Goal: Task Accomplishment & Management: Complete application form

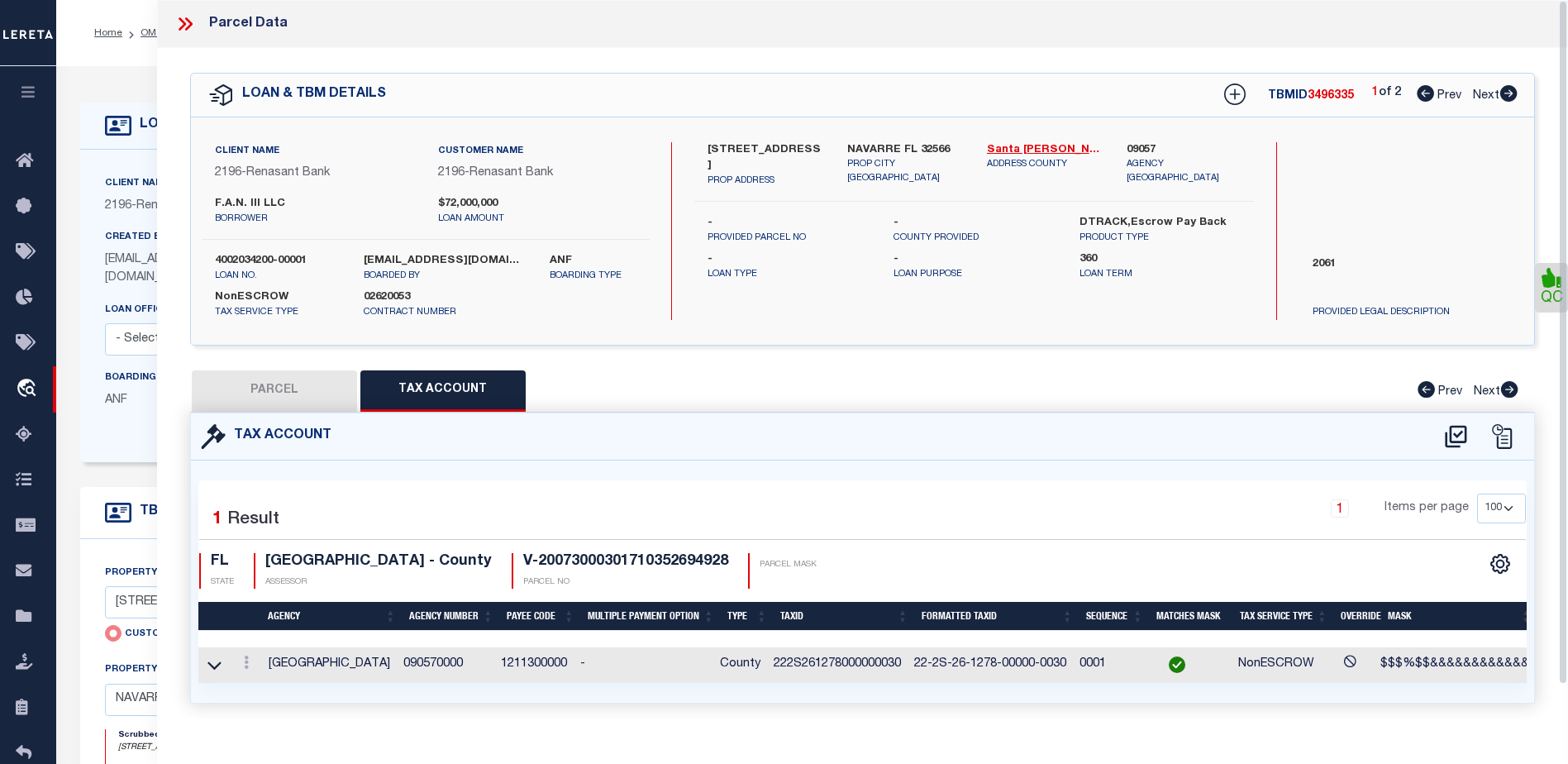
select select "200"
select select "100"
select select "4983"
select select "NonEscrow"
click at [189, 23] on icon at bounding box center [189, 23] width 8 height 13
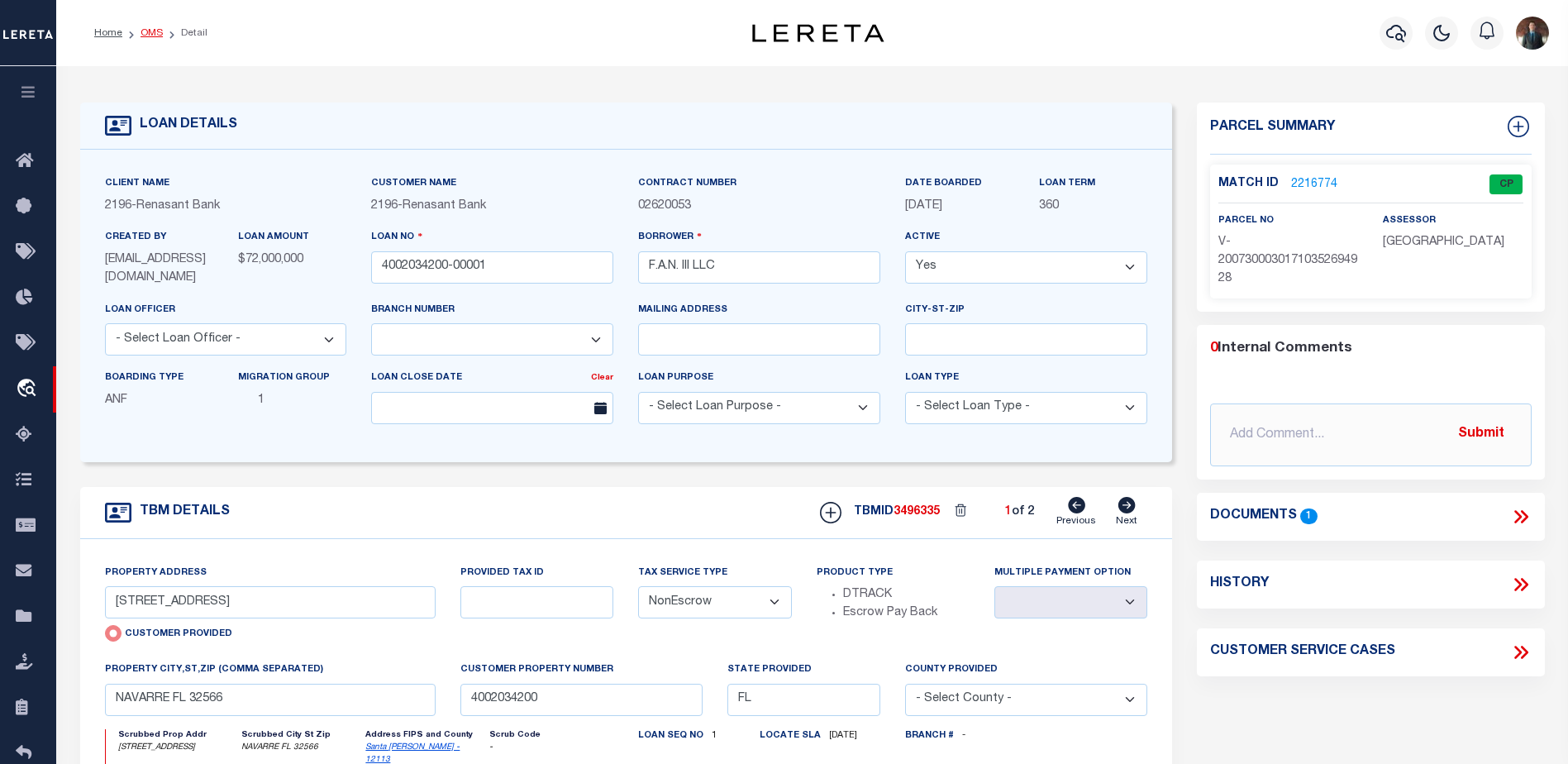
click at [152, 33] on link "OMS" at bounding box center [152, 32] width 23 height 10
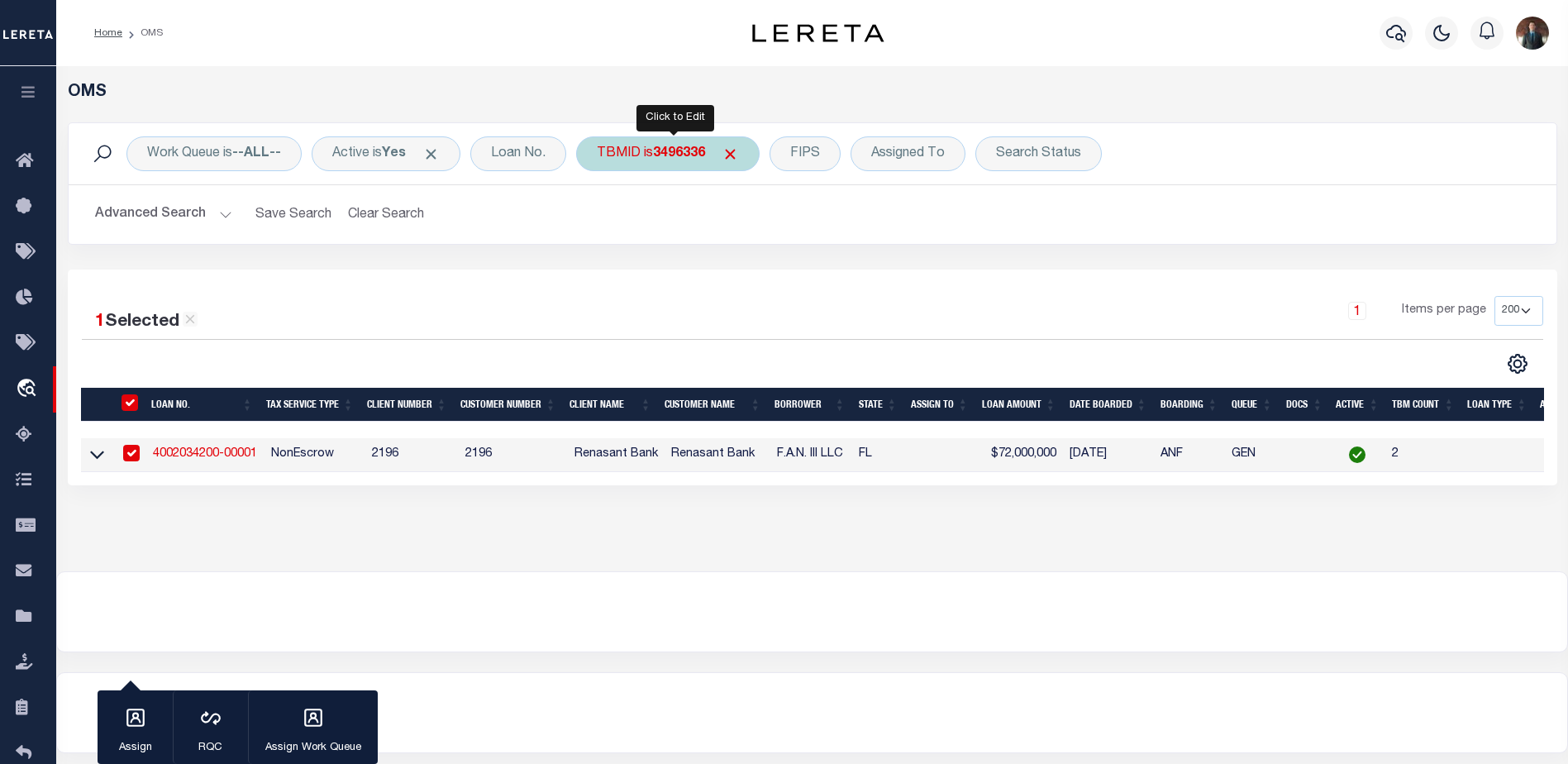
click at [648, 153] on div "TBMID is 3496336" at bounding box center [668, 154] width 183 height 35
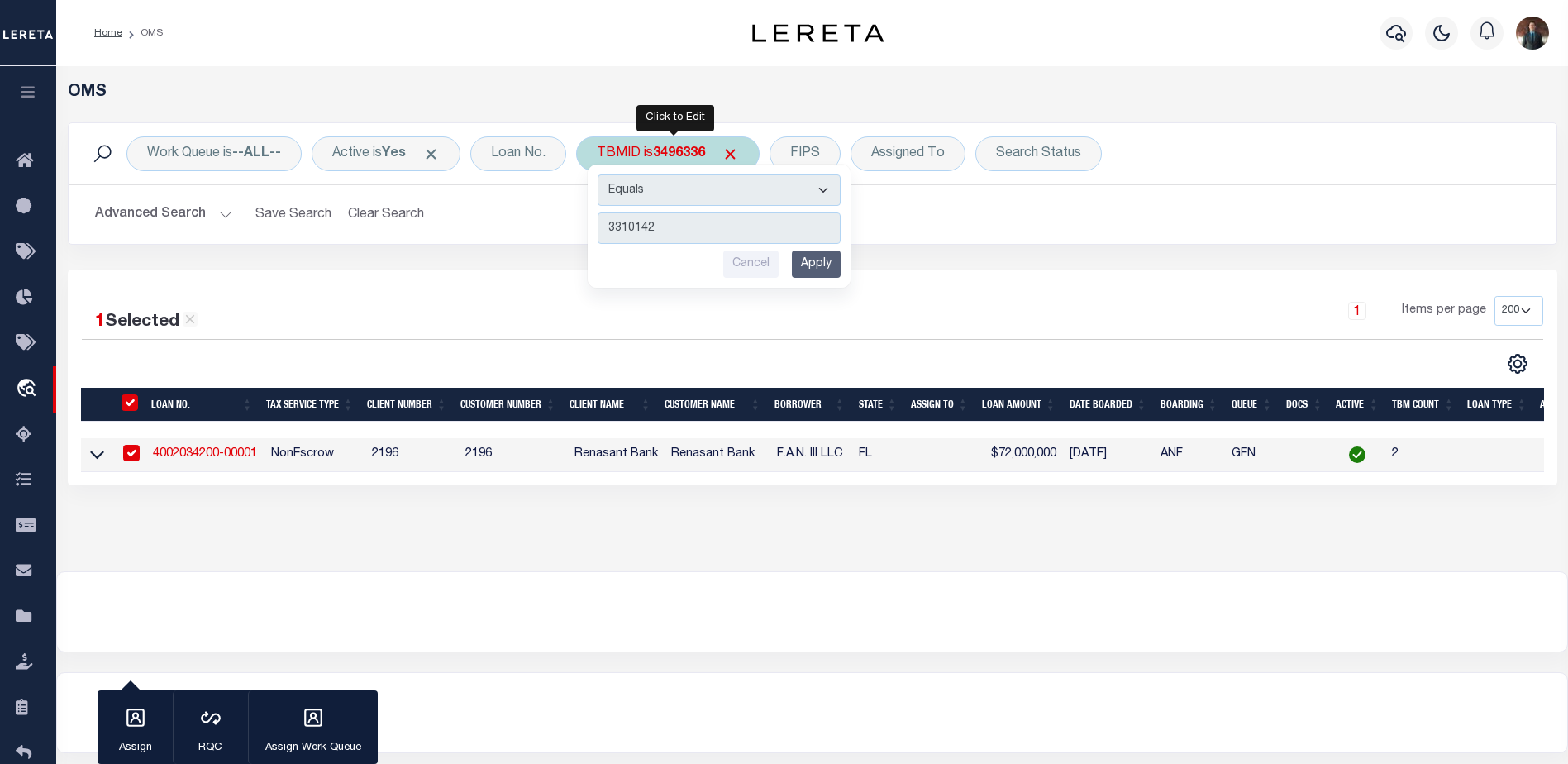
type input "3310142"
click at [821, 267] on input "Apply" at bounding box center [816, 263] width 49 height 27
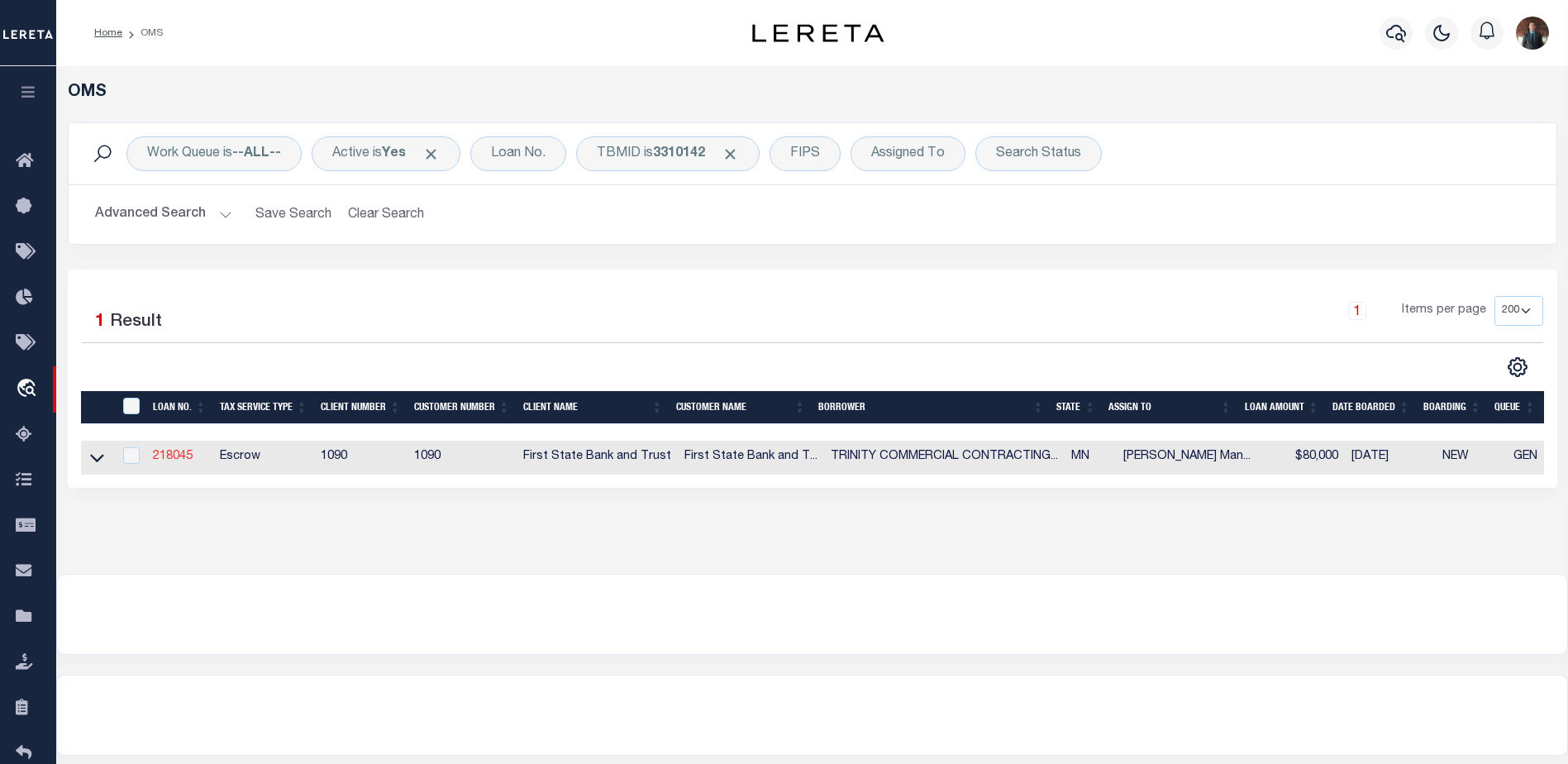
click at [165, 458] on link "218045" at bounding box center [173, 455] width 40 height 11
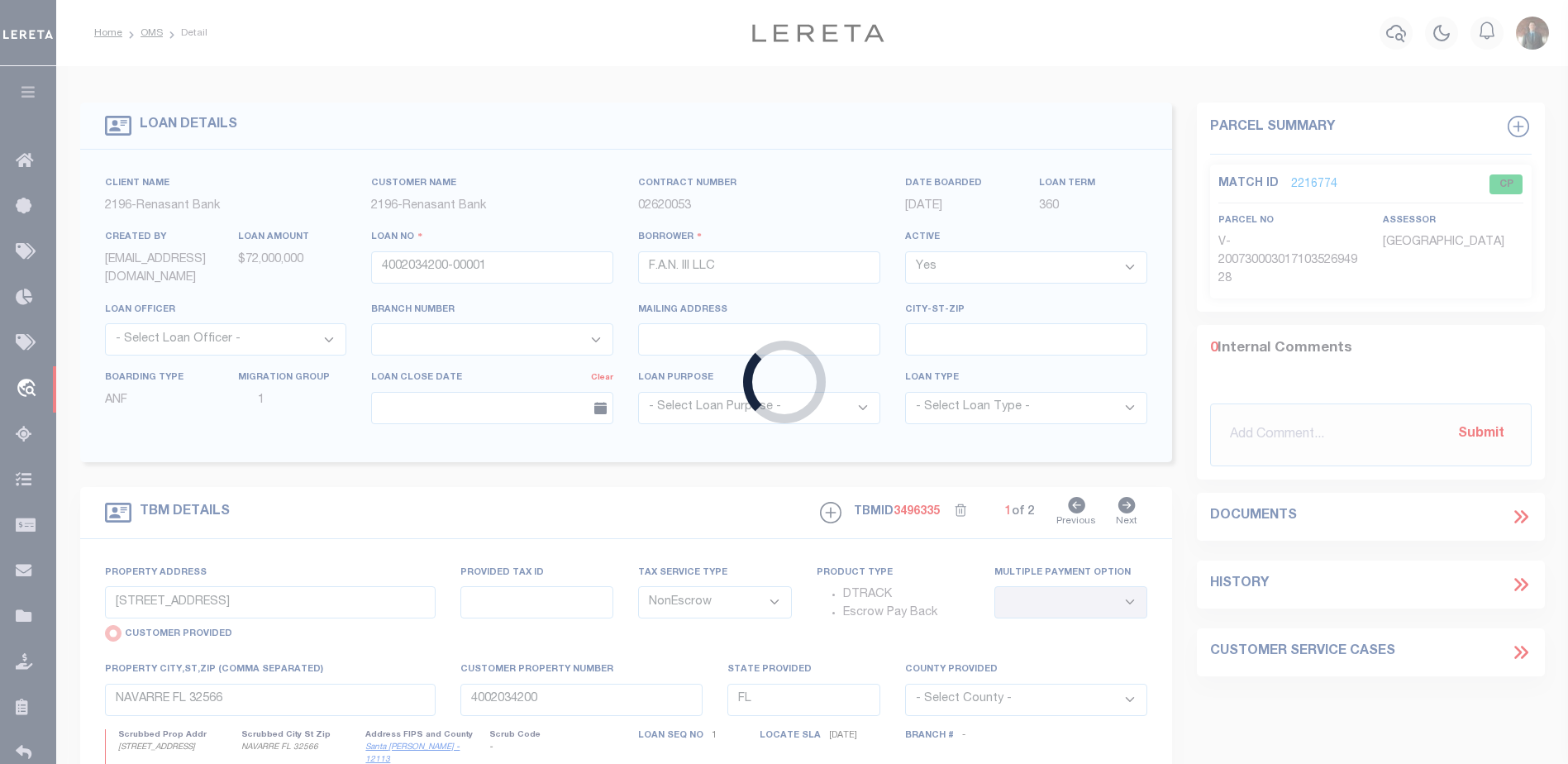
type input "218045"
type input "TRINITY COMMERCIAL CONTRACTING LLC"
select select
select select "Escrow"
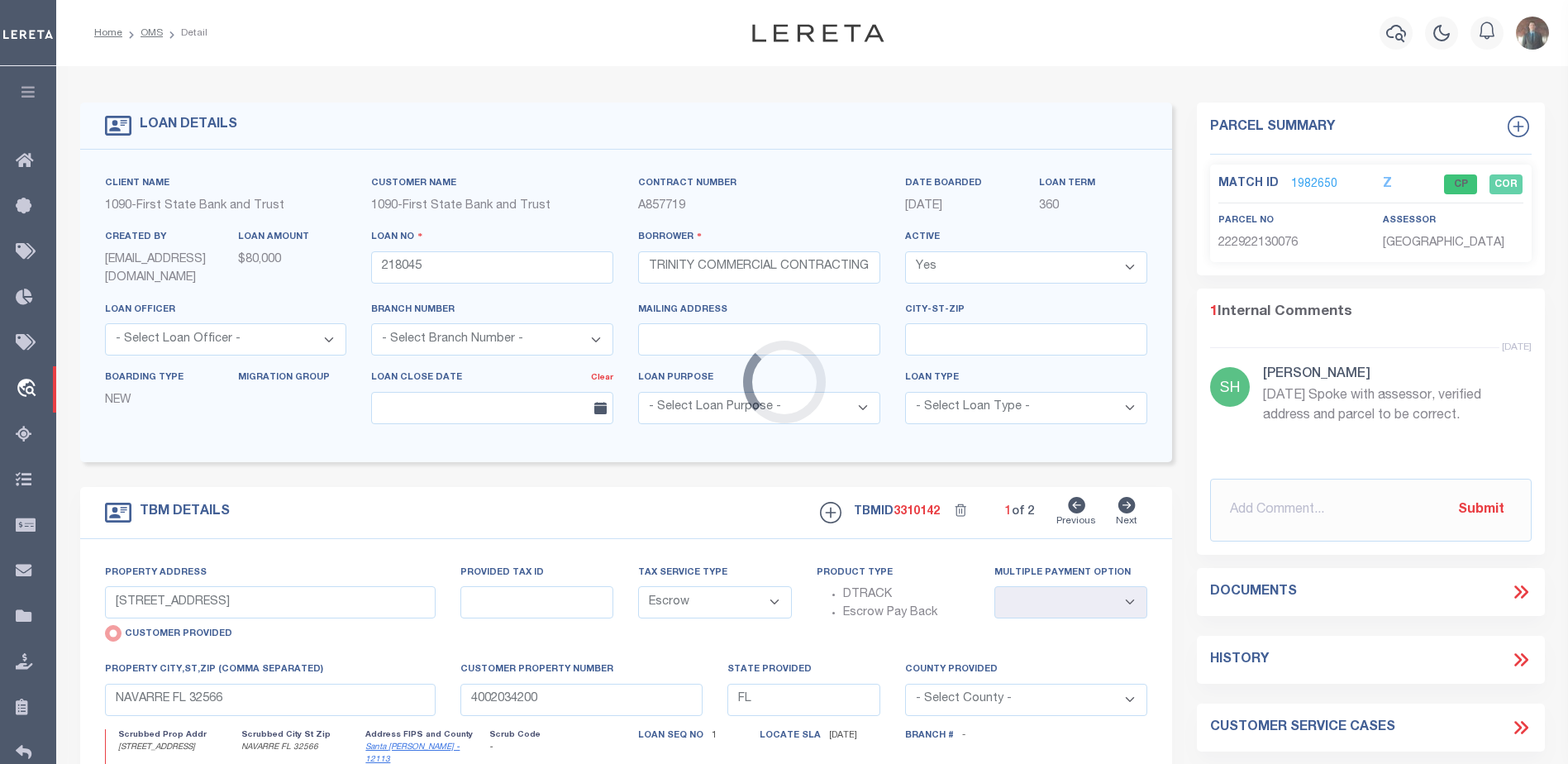
type input "[GEOGRAPHIC_DATA][US_STATE] E"
radio input "false"
type input "22-29-22-13-0076"
select select
type input "[GEOGRAPHIC_DATA][PERSON_NAME]"
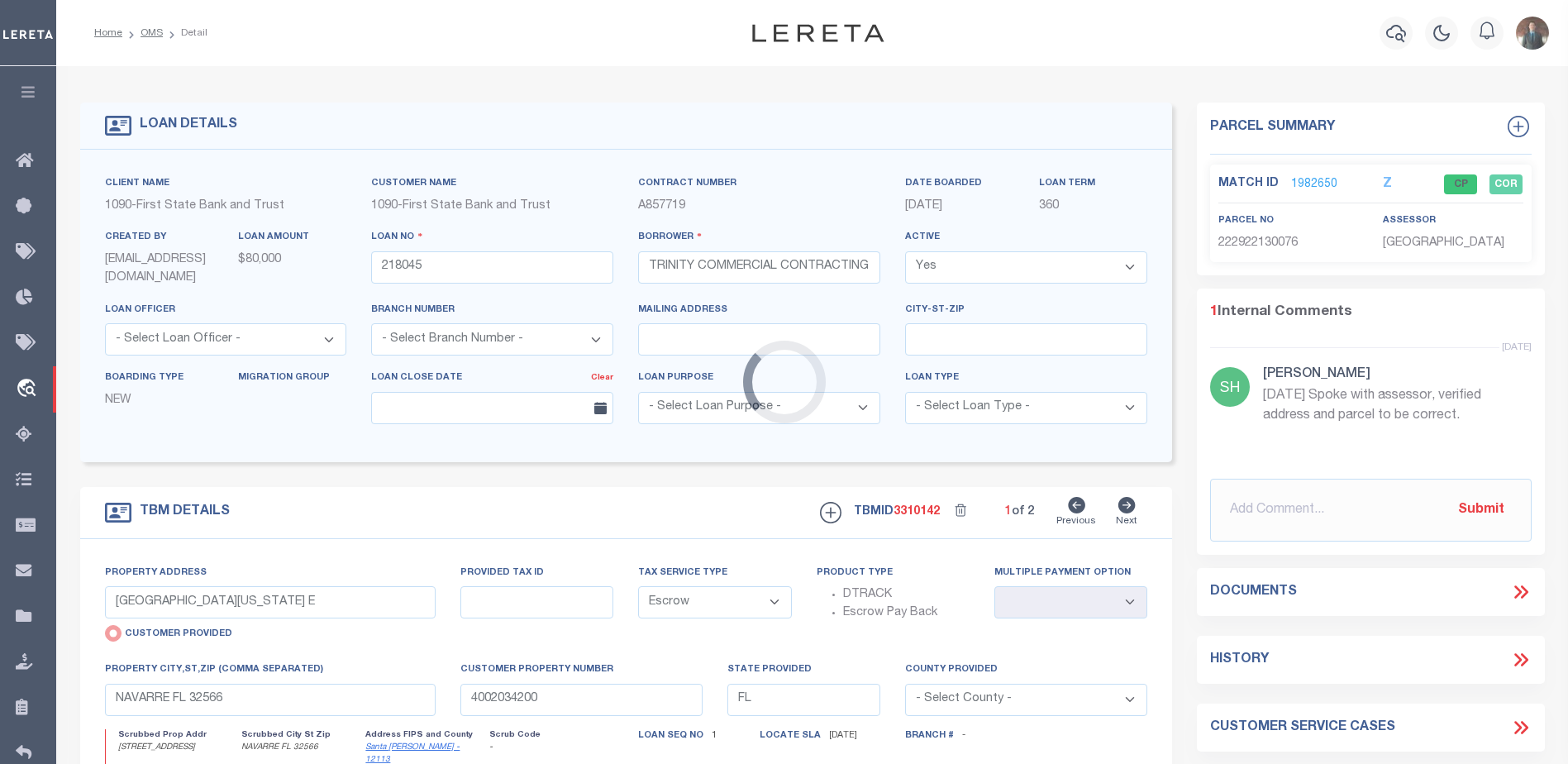
type input "MN"
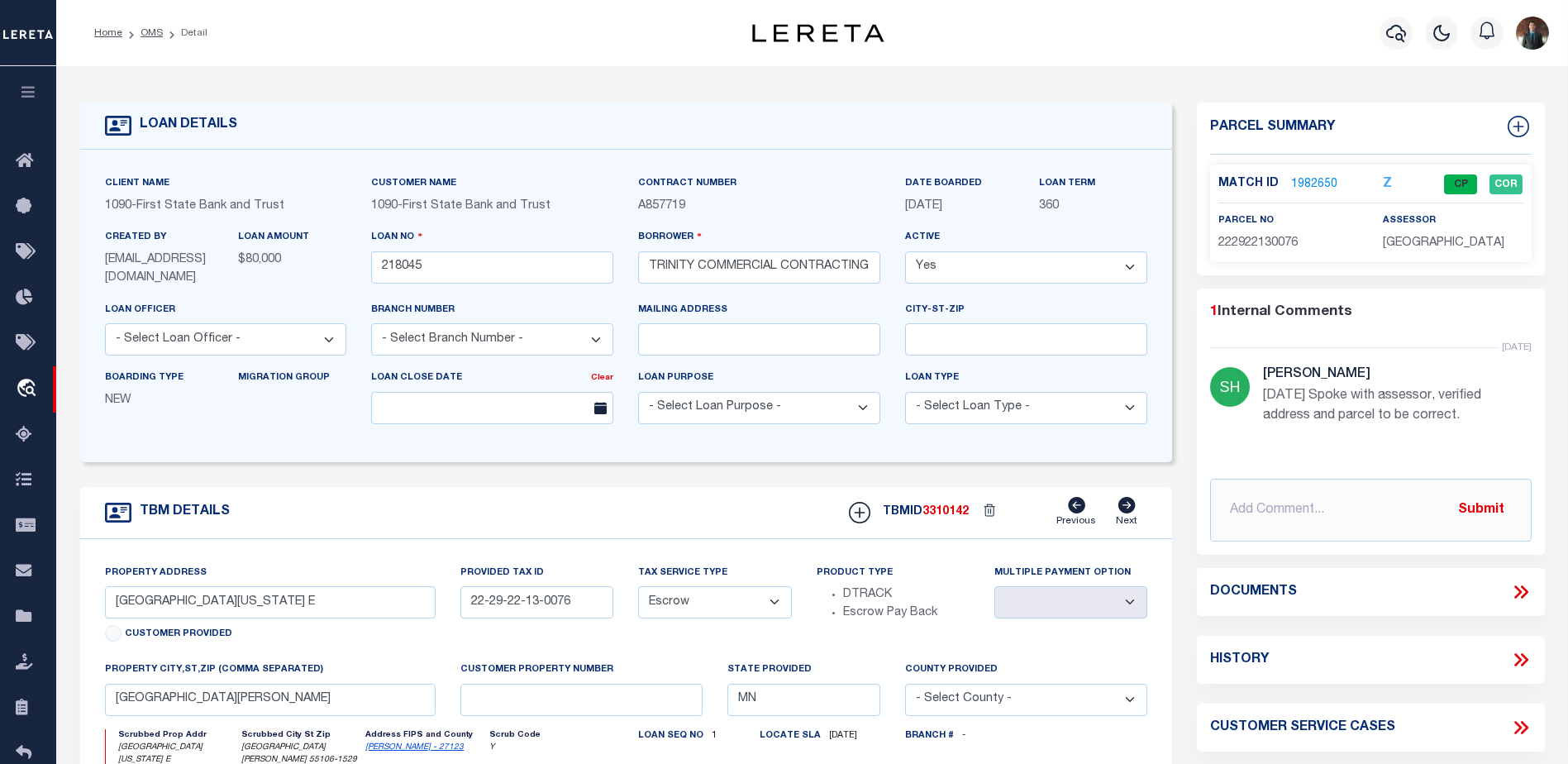
click at [1313, 178] on link "1982650" at bounding box center [1313, 185] width 46 height 17
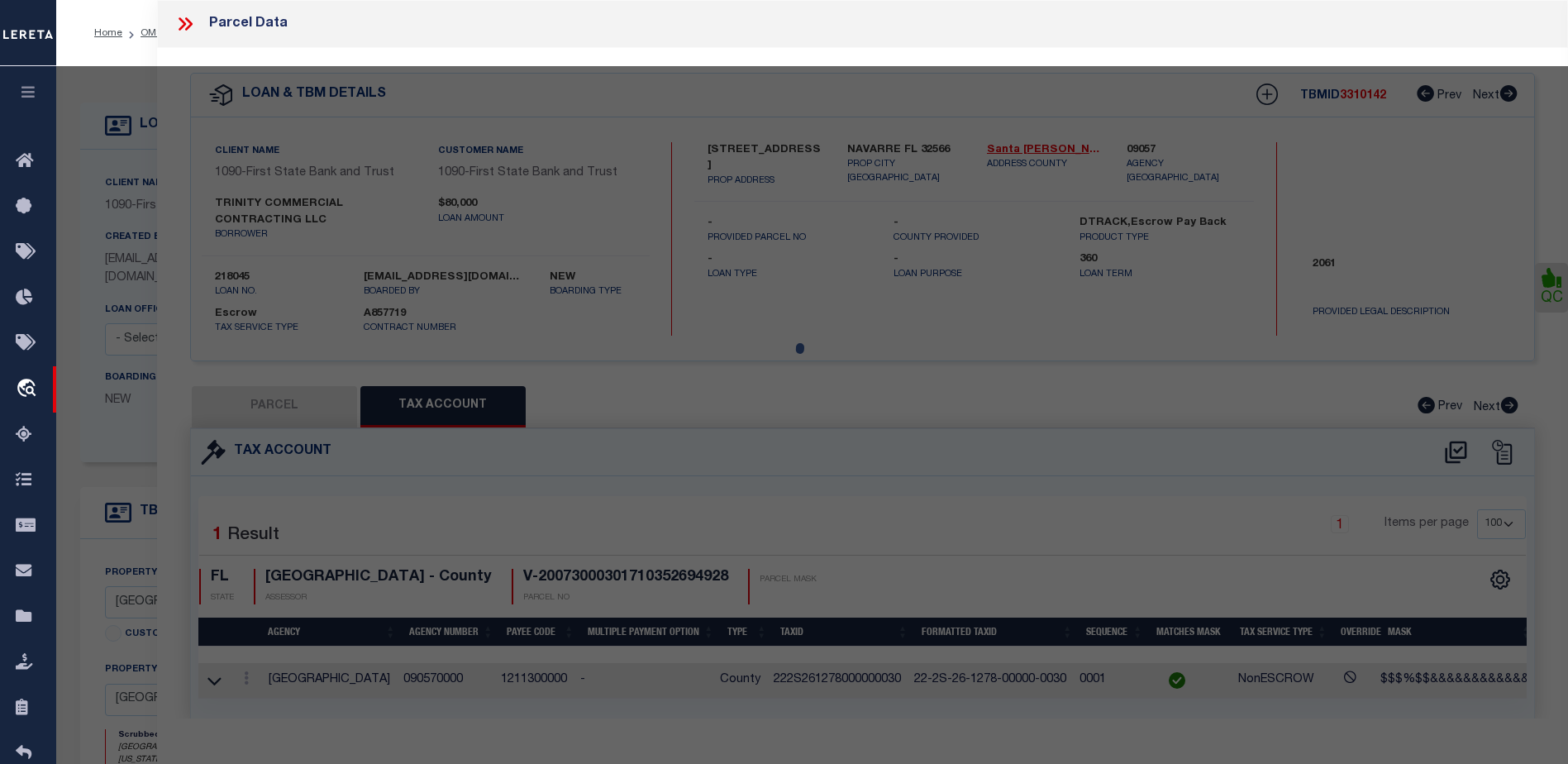
select select "AS"
checkbox input "false"
select select "CP"
type input "Trinity Commercial Contracting Llc"
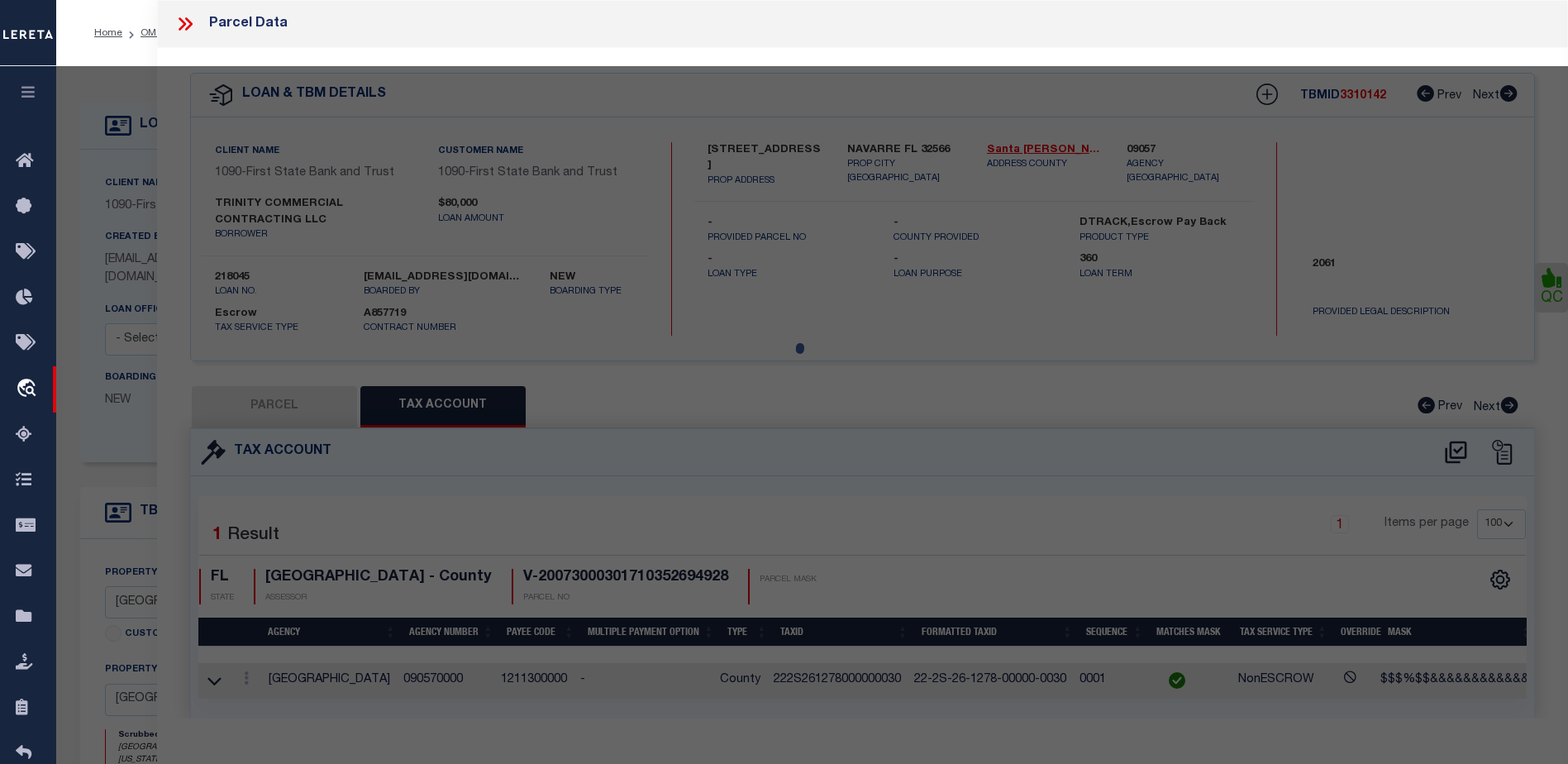
select select "AGW"
select select "ADD"
type input "[GEOGRAPHIC_DATA][US_STATE] E"
type input "[GEOGRAPHIC_DATA][PERSON_NAME]"
type textarea "[PERSON_NAME] SUB OF L14 [PERSON_NAME] LOT 6 BLK 2"
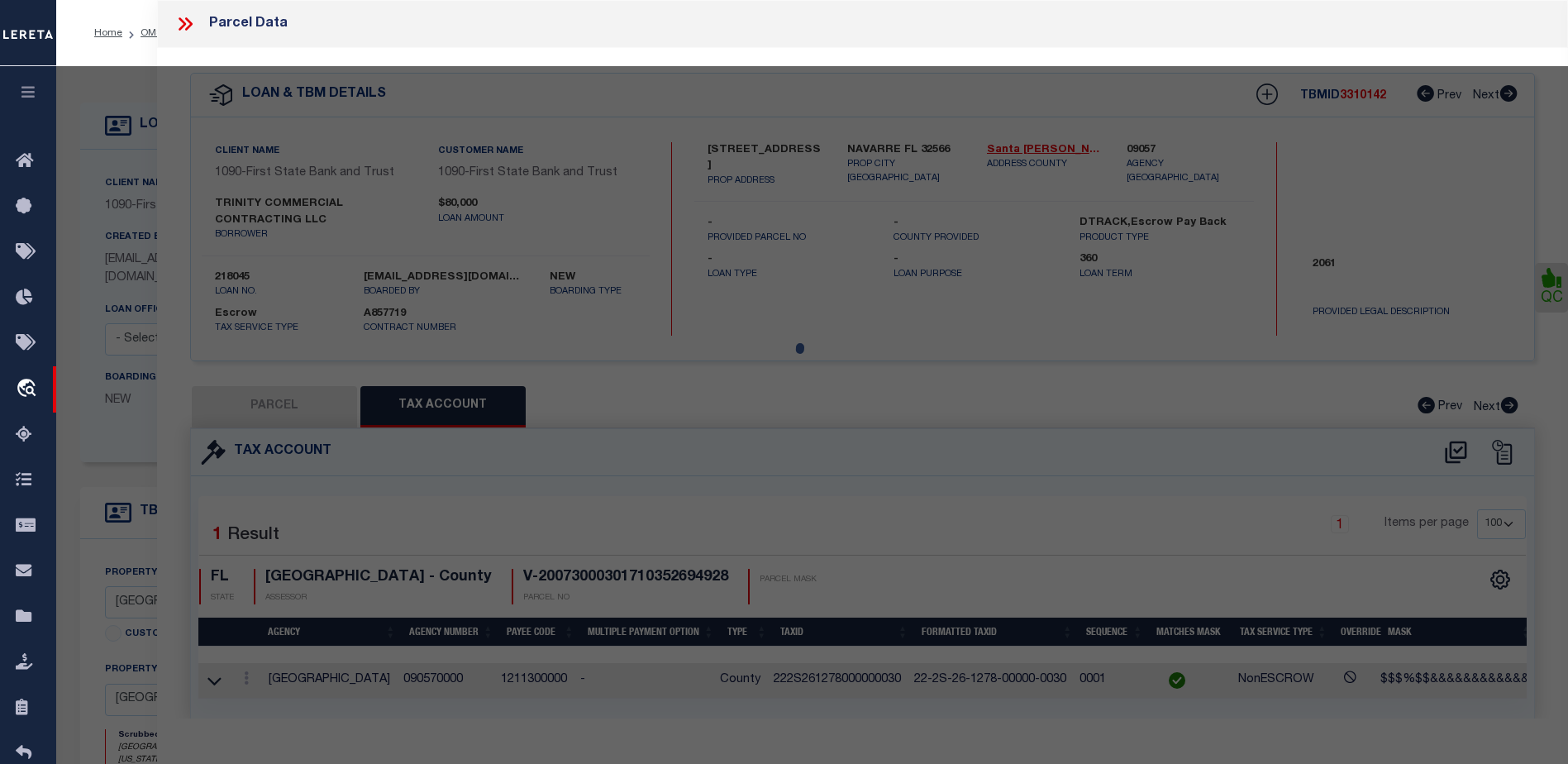
type textarea "Parcel ID 222922130076 Parcel Status Active Property Address [STREET_ADDRESS][U…"
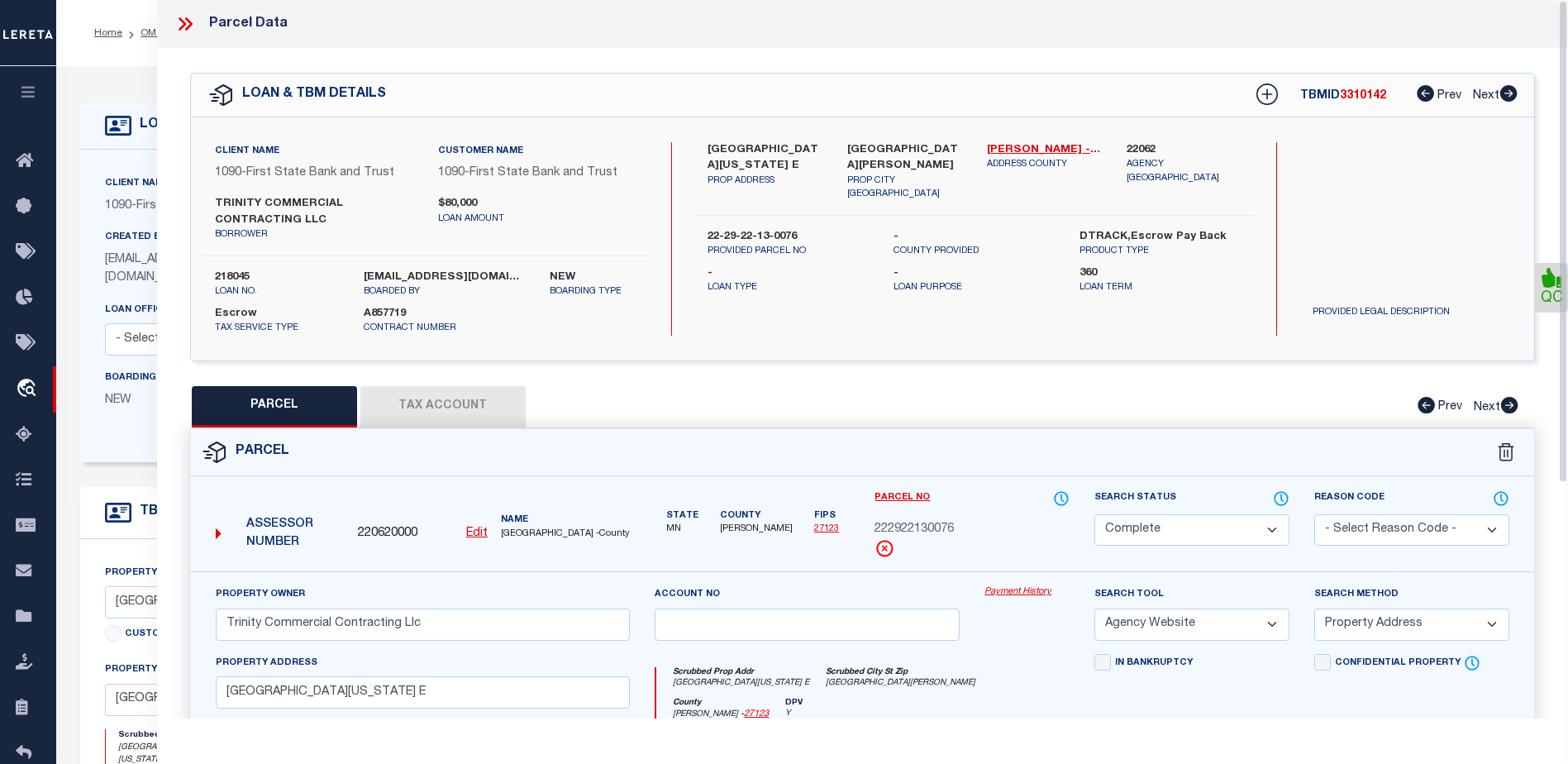
click at [478, 409] on button "Tax Account" at bounding box center [443, 407] width 165 height 42
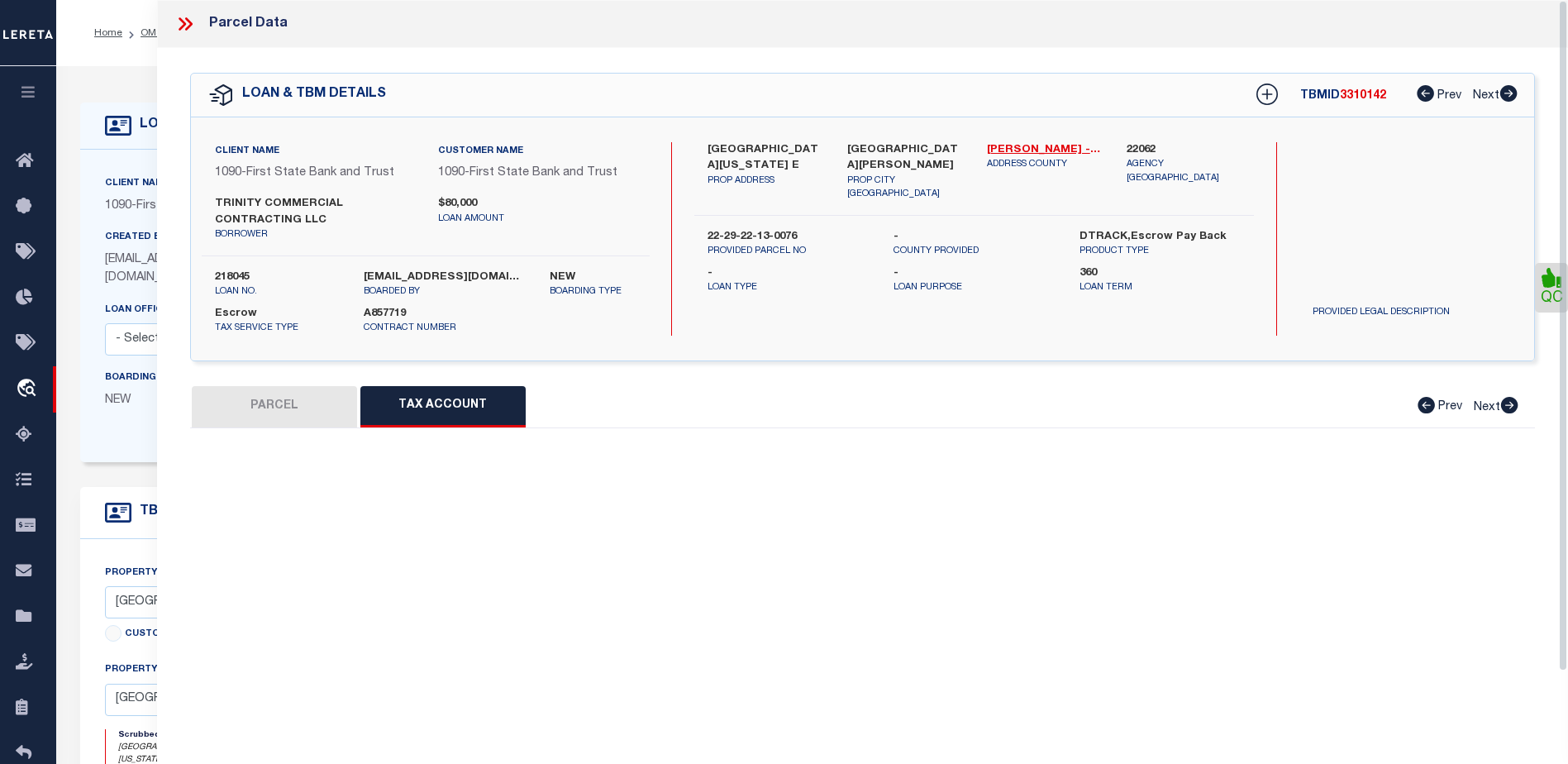
select select "100"
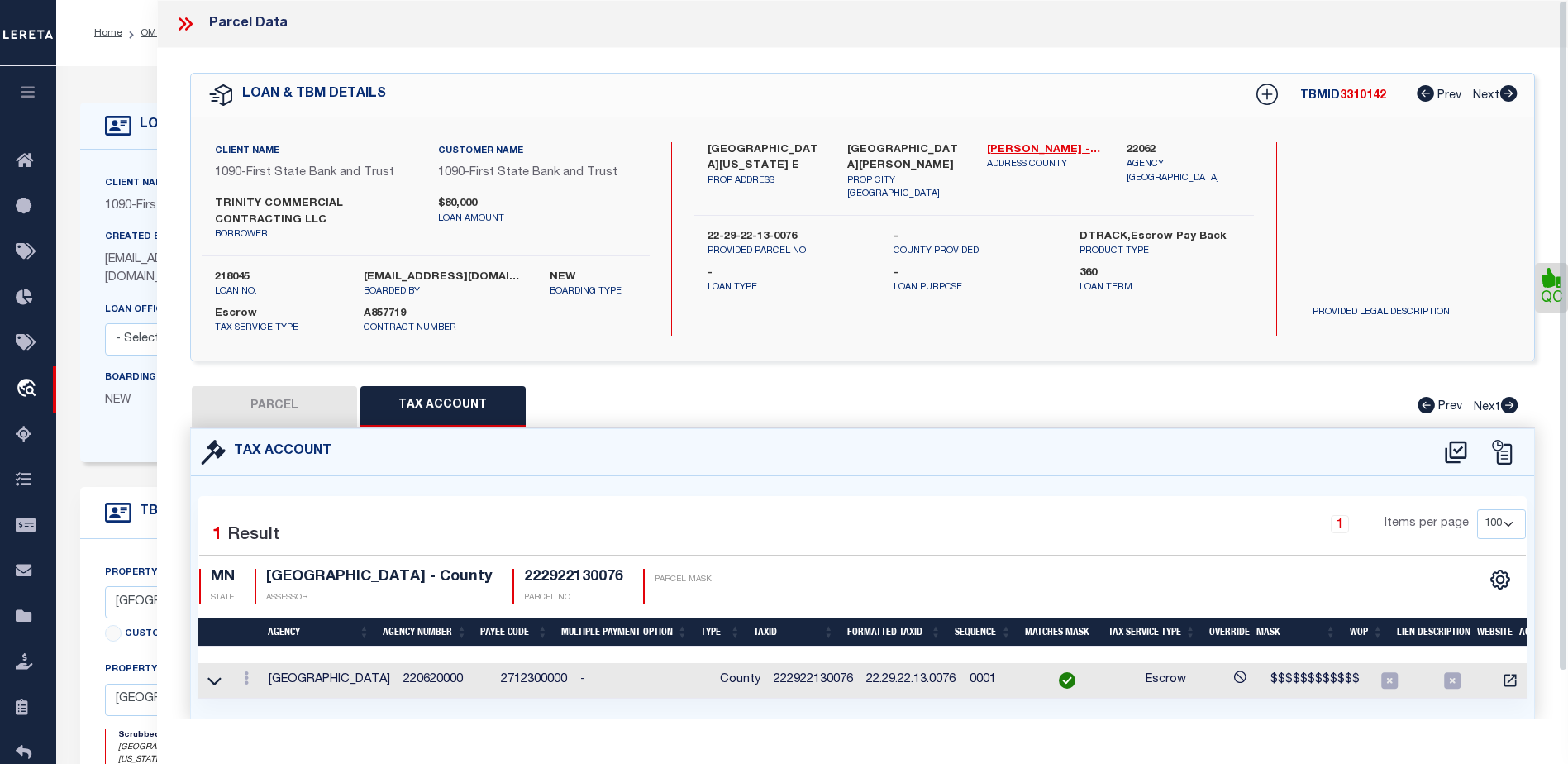
click at [179, 27] on icon at bounding box center [185, 23] width 22 height 22
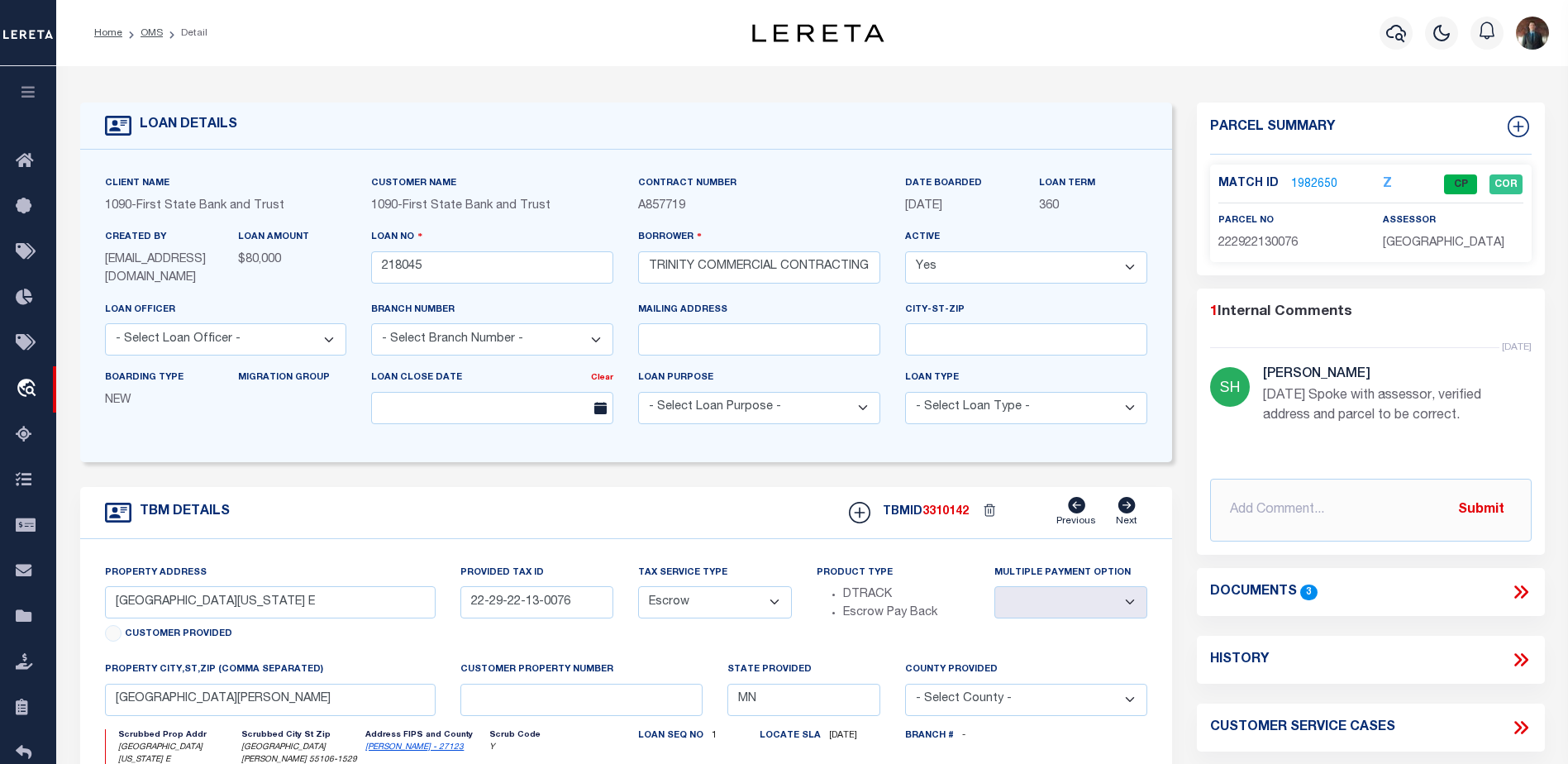
click at [153, 39] on li "OMS" at bounding box center [143, 32] width 41 height 15
click at [153, 38] on link "OMS" at bounding box center [152, 32] width 23 height 10
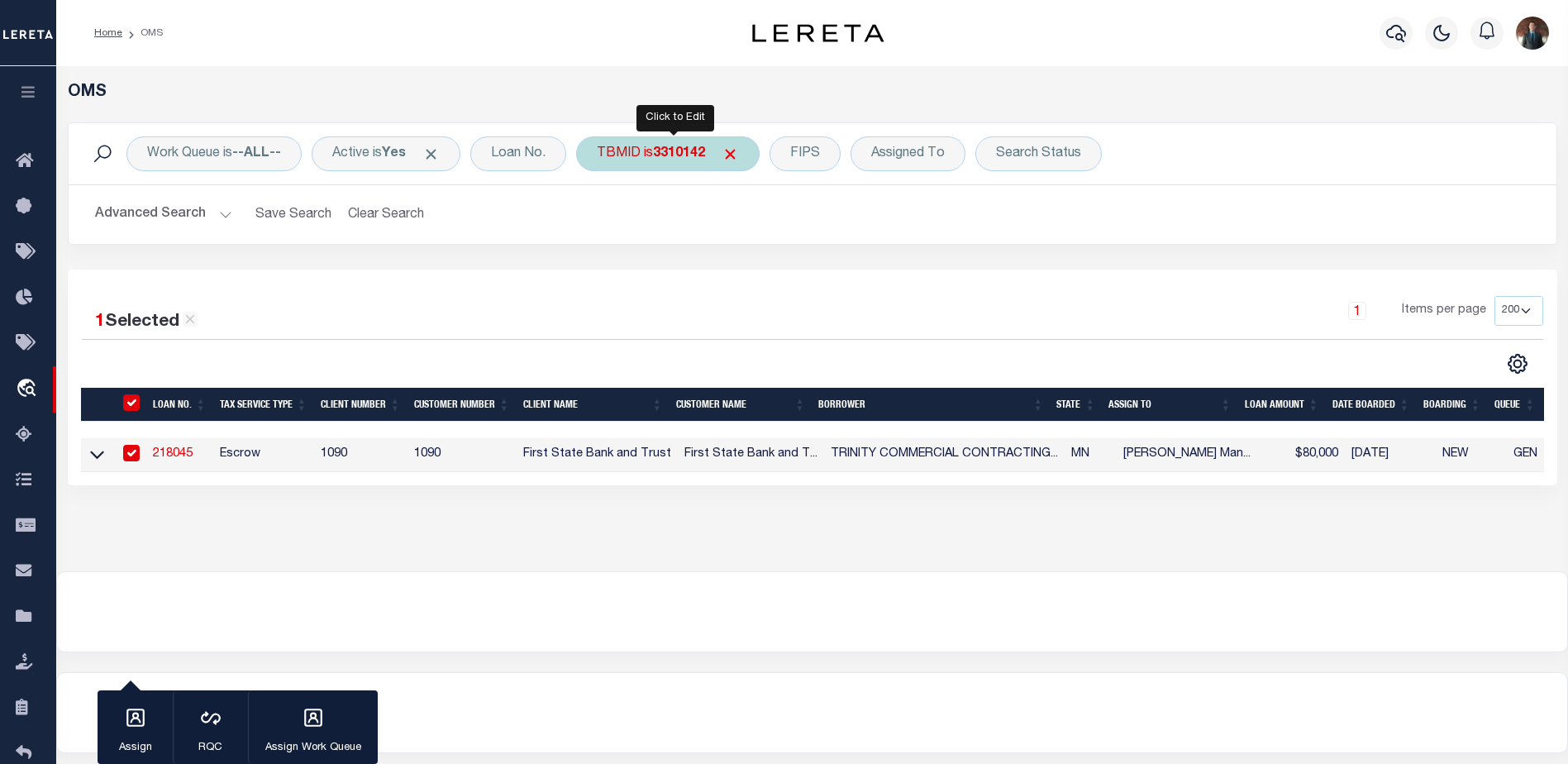
click at [681, 152] on b "3310142" at bounding box center [679, 153] width 52 height 13
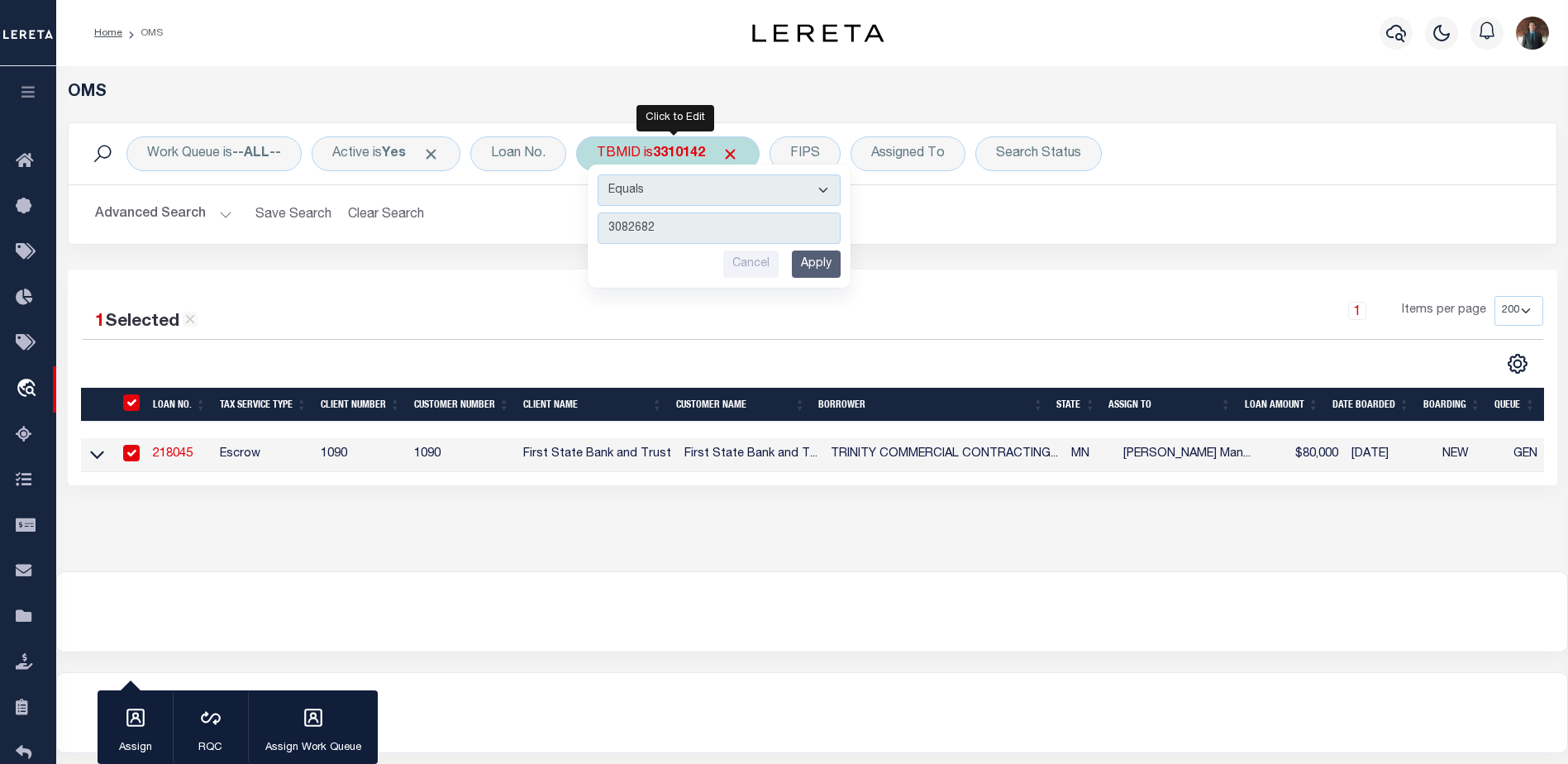
type input "3082682"
click at [835, 271] on input "Apply" at bounding box center [816, 263] width 49 height 27
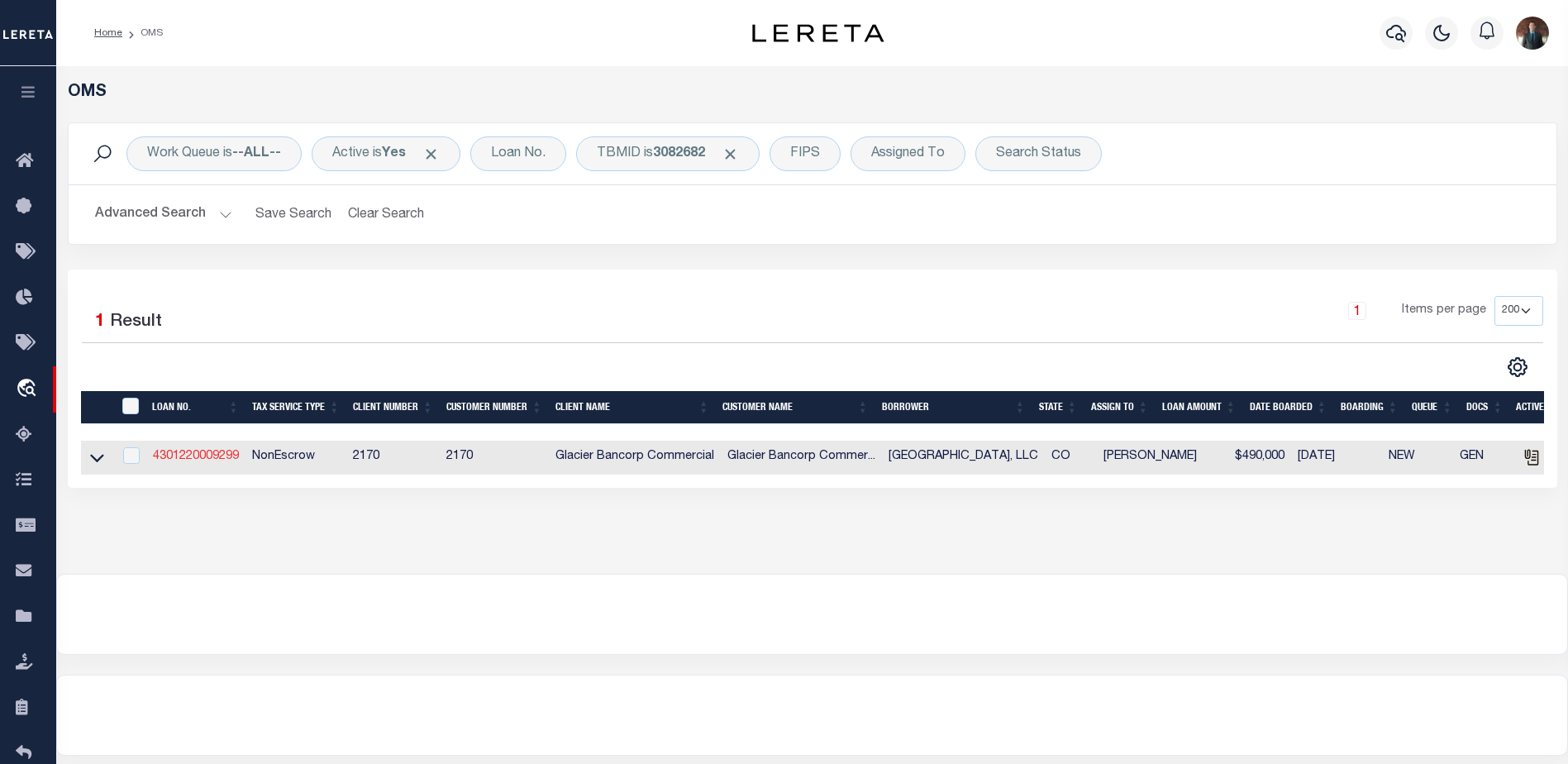
click at [192, 462] on link "4301220009299" at bounding box center [196, 455] width 86 height 11
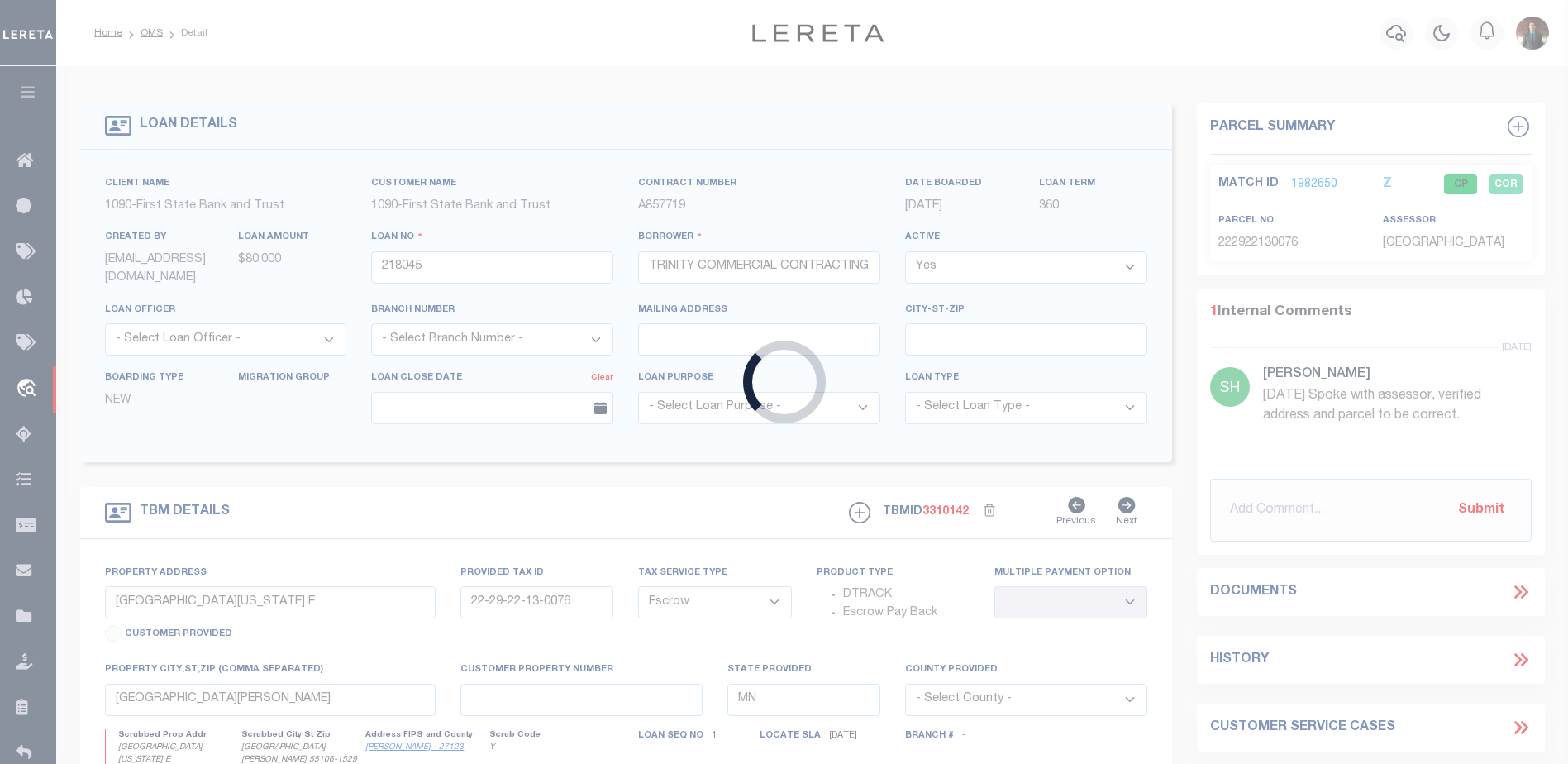
type input "4301220009299"
type input "[GEOGRAPHIC_DATA], LLC"
select select
type input "[STREET_ADDRESS]"
type input "RYE CO 81069-8706"
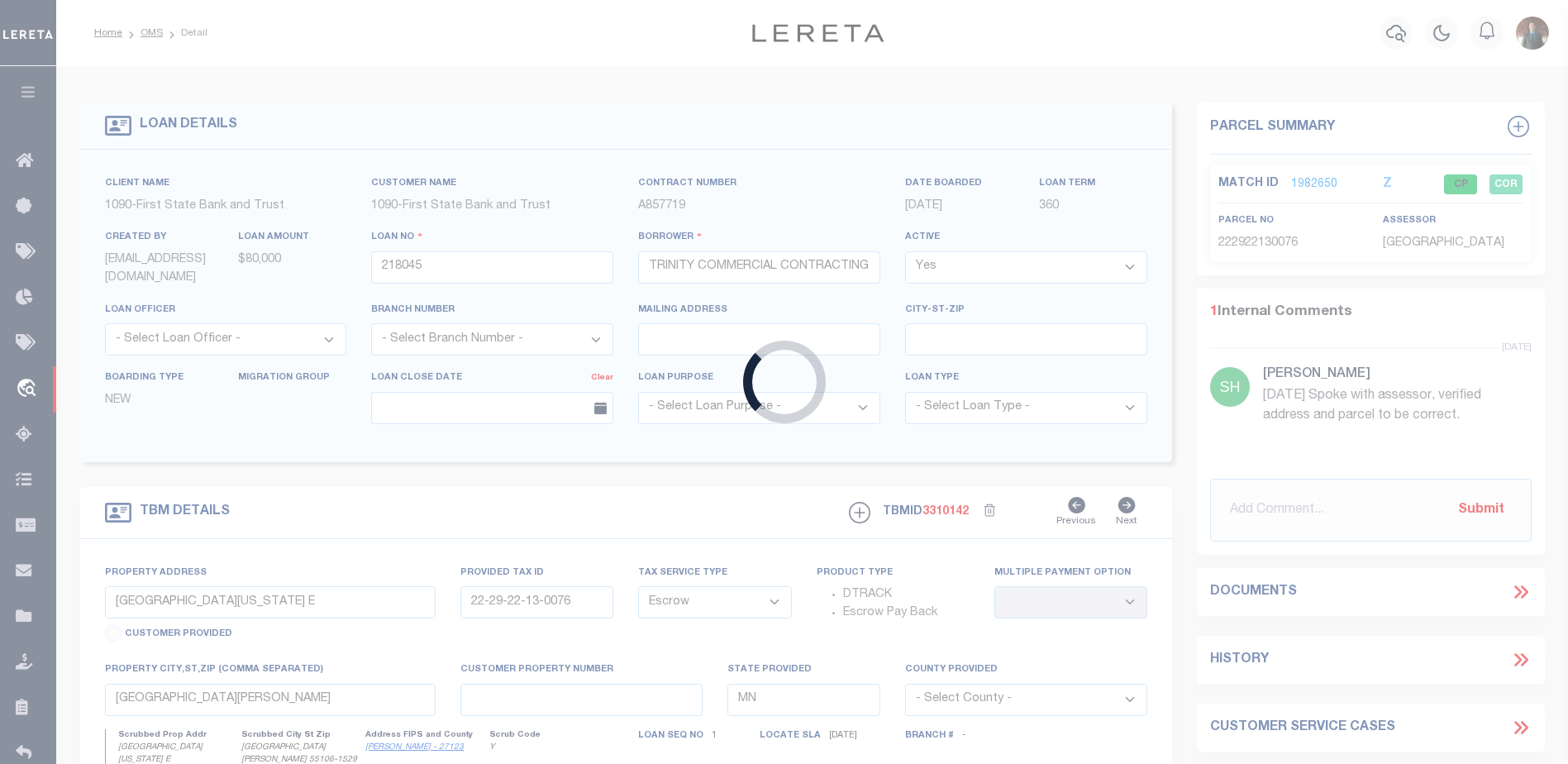
select select "NonEscrow"
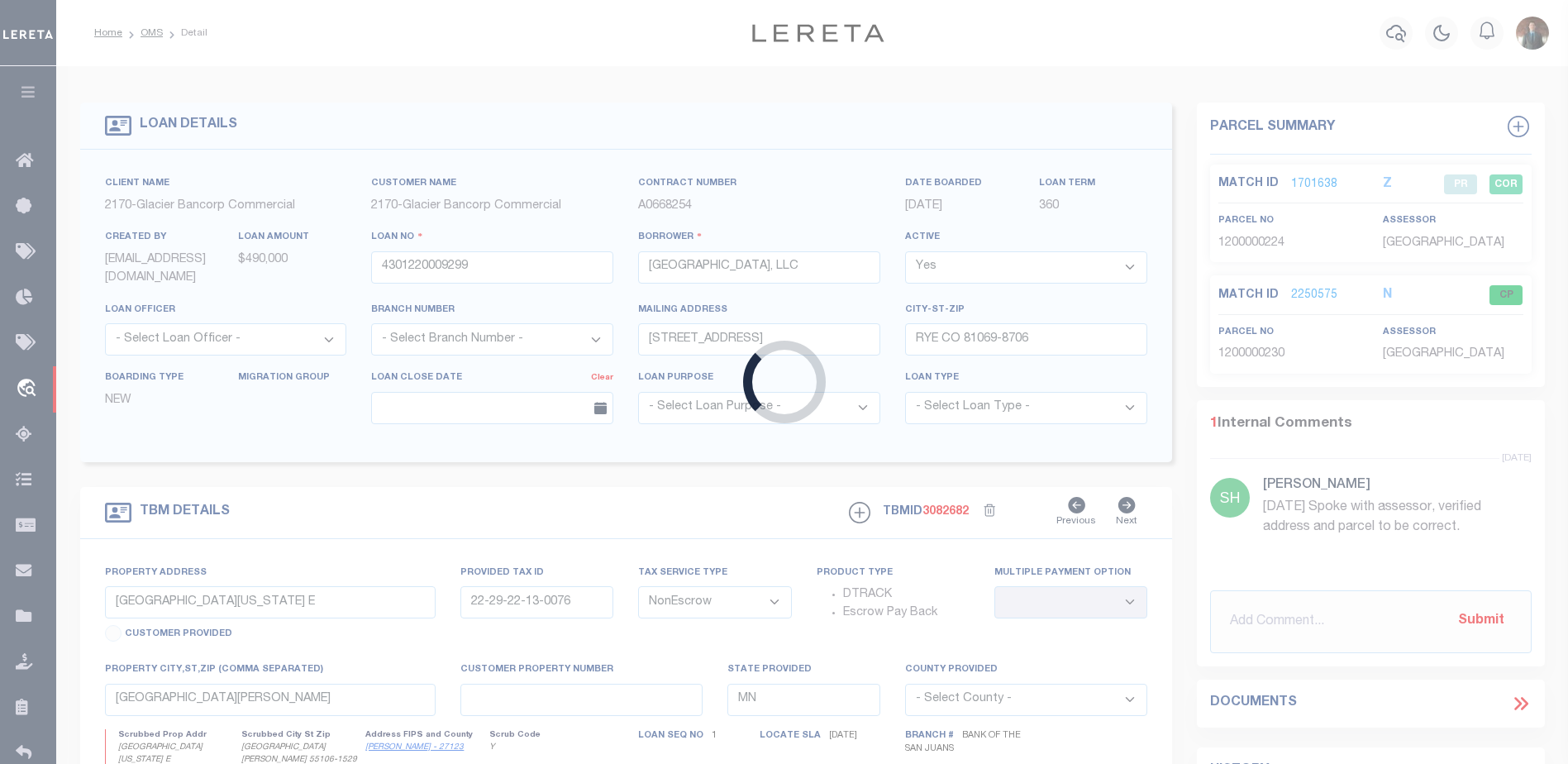
select select "4580"
type input "[STREET_ADDRESS][PERSON_NAME]"
type input "1200000224"
type input "Avondale CO 81022"
type input "CO"
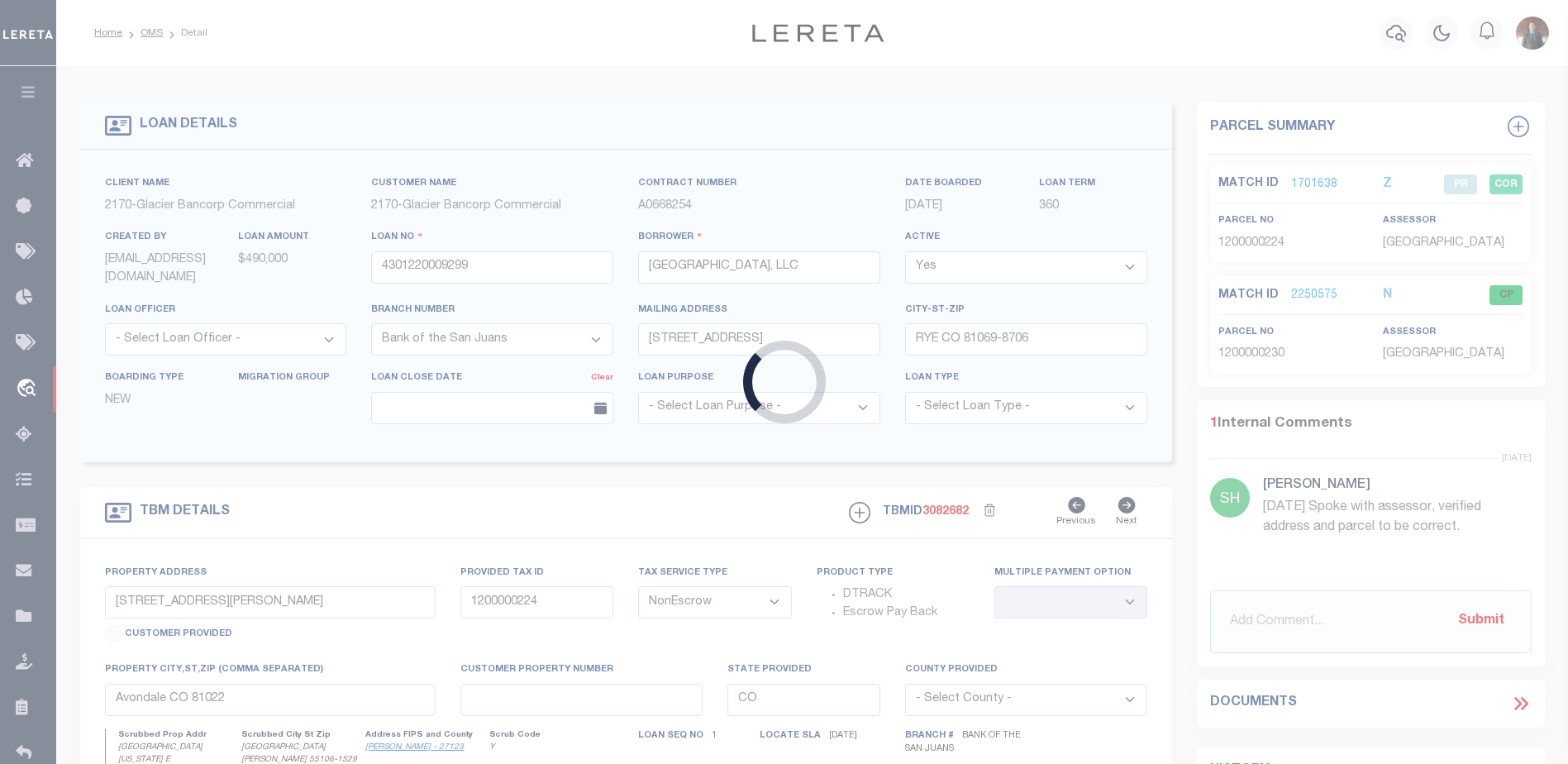
select select "Pueblo"
select select "2"
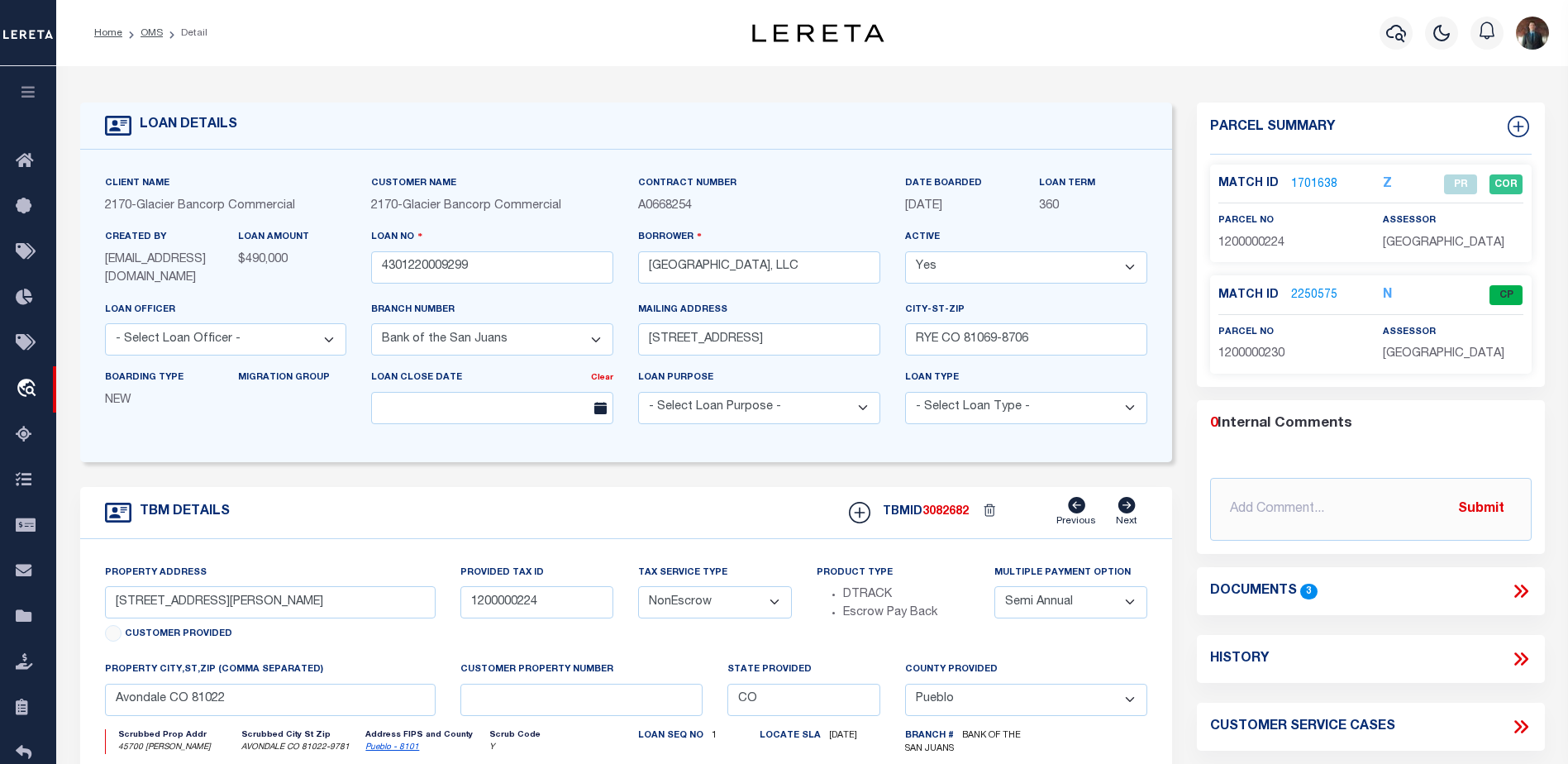
click at [1306, 295] on link "2250575" at bounding box center [1313, 296] width 46 height 17
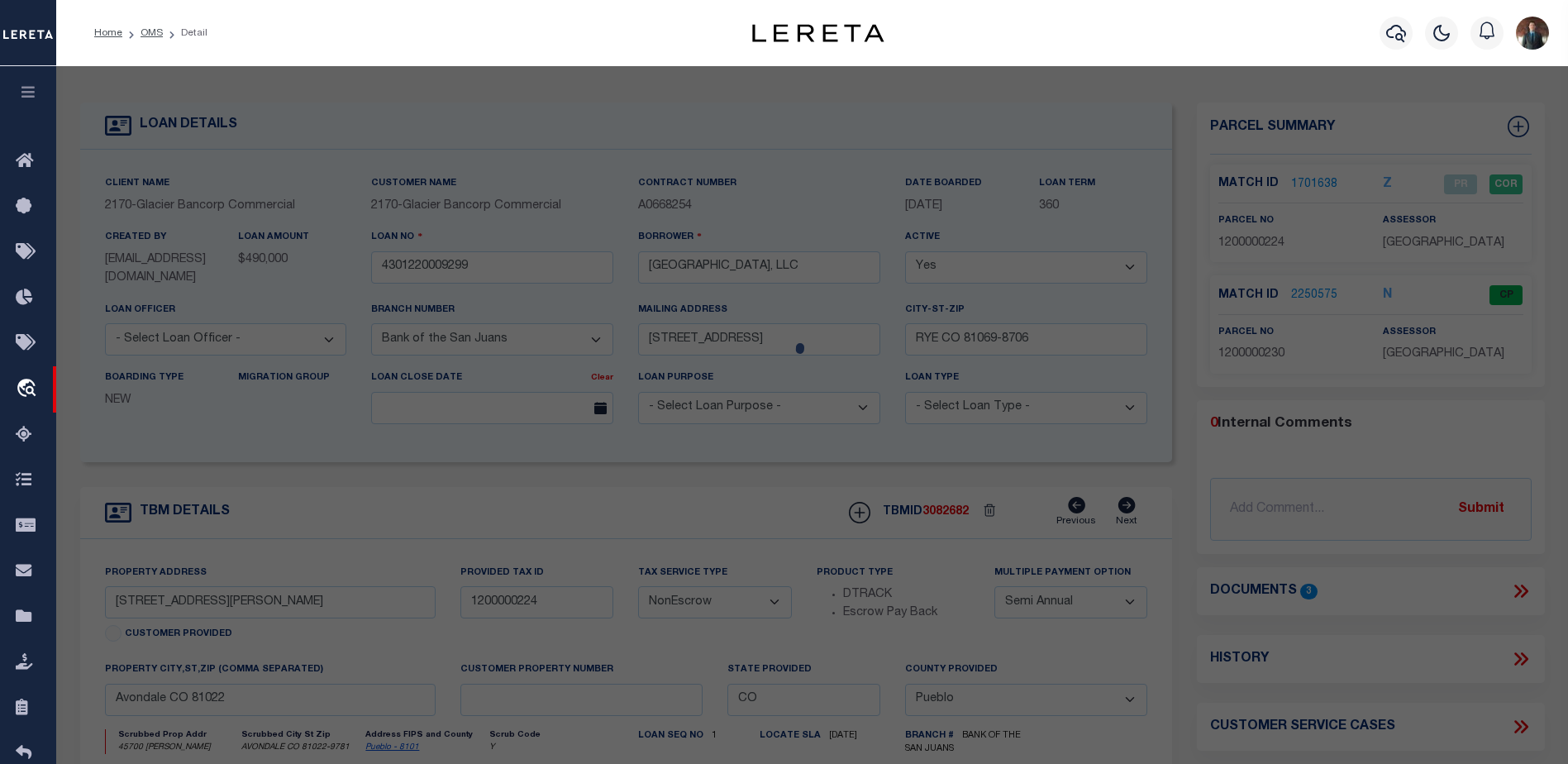
select select "AS"
select select
checkbox input "false"
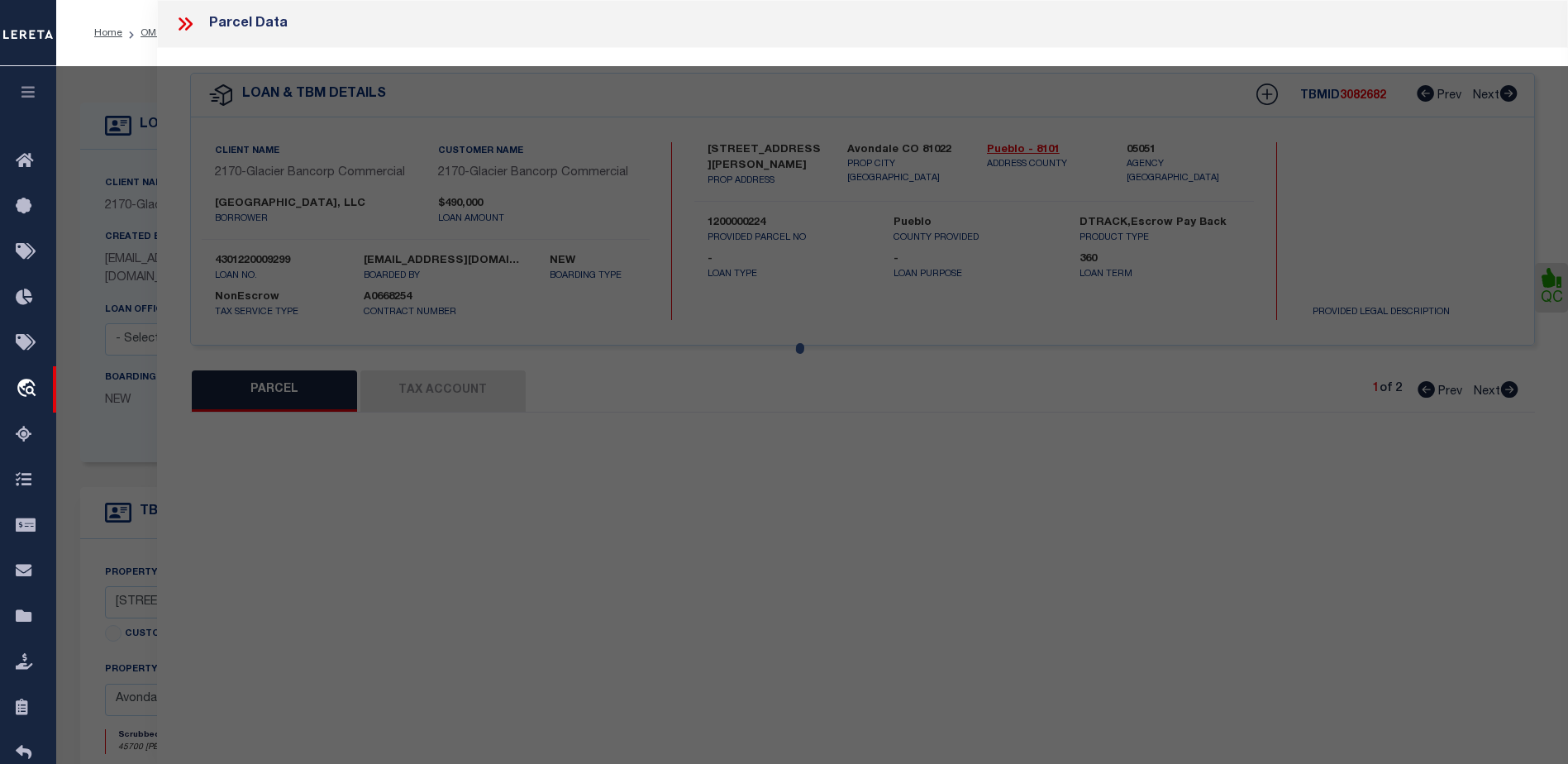
select select "CP"
type input "NEPESTA VALLEY FARMS LLC"
select select "AGF"
select select
type textarea "204 (SE PART OF COUNTY) Tax District: 70PS Legal Description: PARCEL B; A PARCE…"
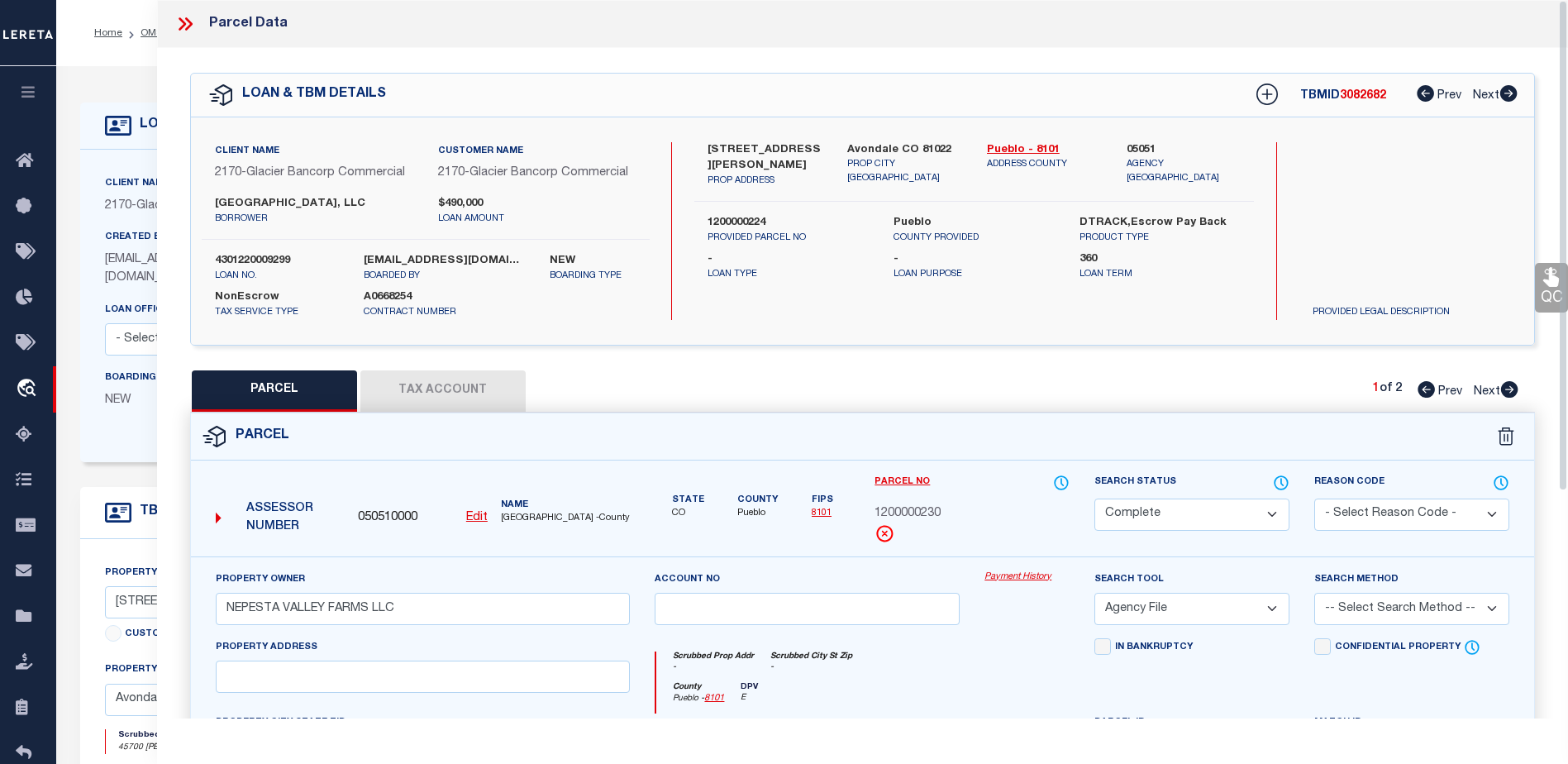
click at [448, 393] on button "Tax Account" at bounding box center [443, 391] width 165 height 42
select select "100"
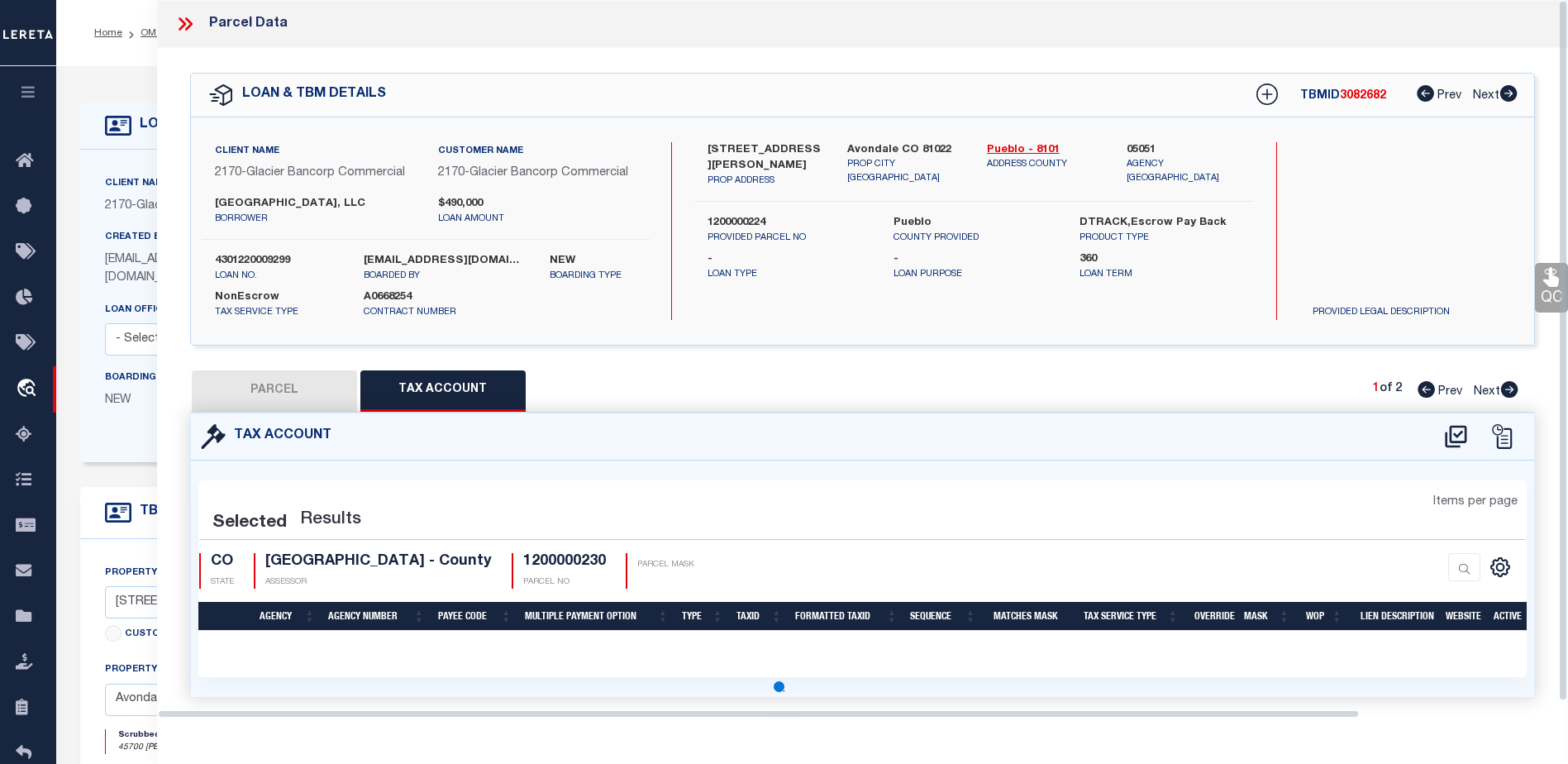
select select "100"
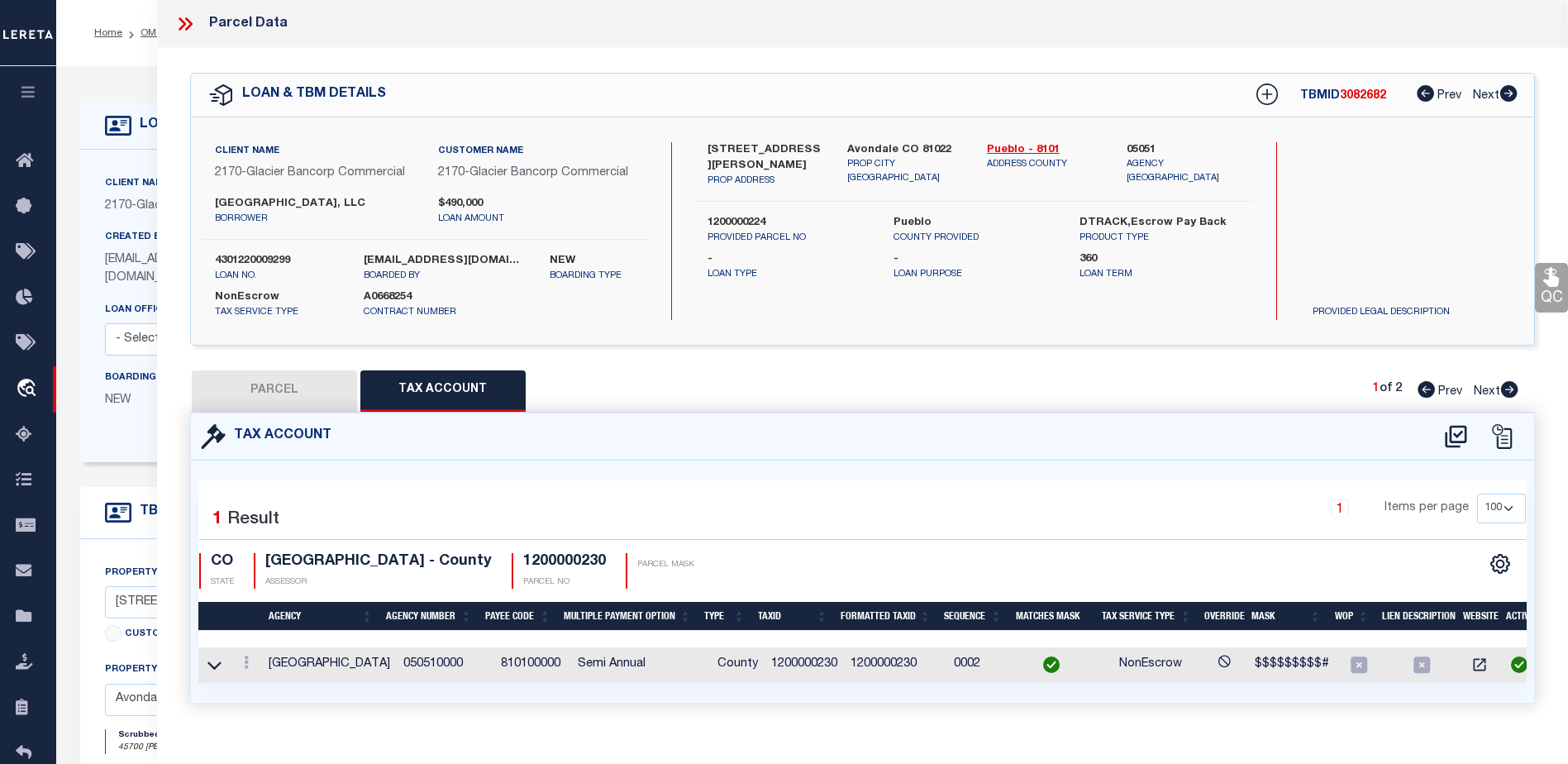
click at [1553, 291] on link "QC" at bounding box center [1551, 287] width 33 height 50
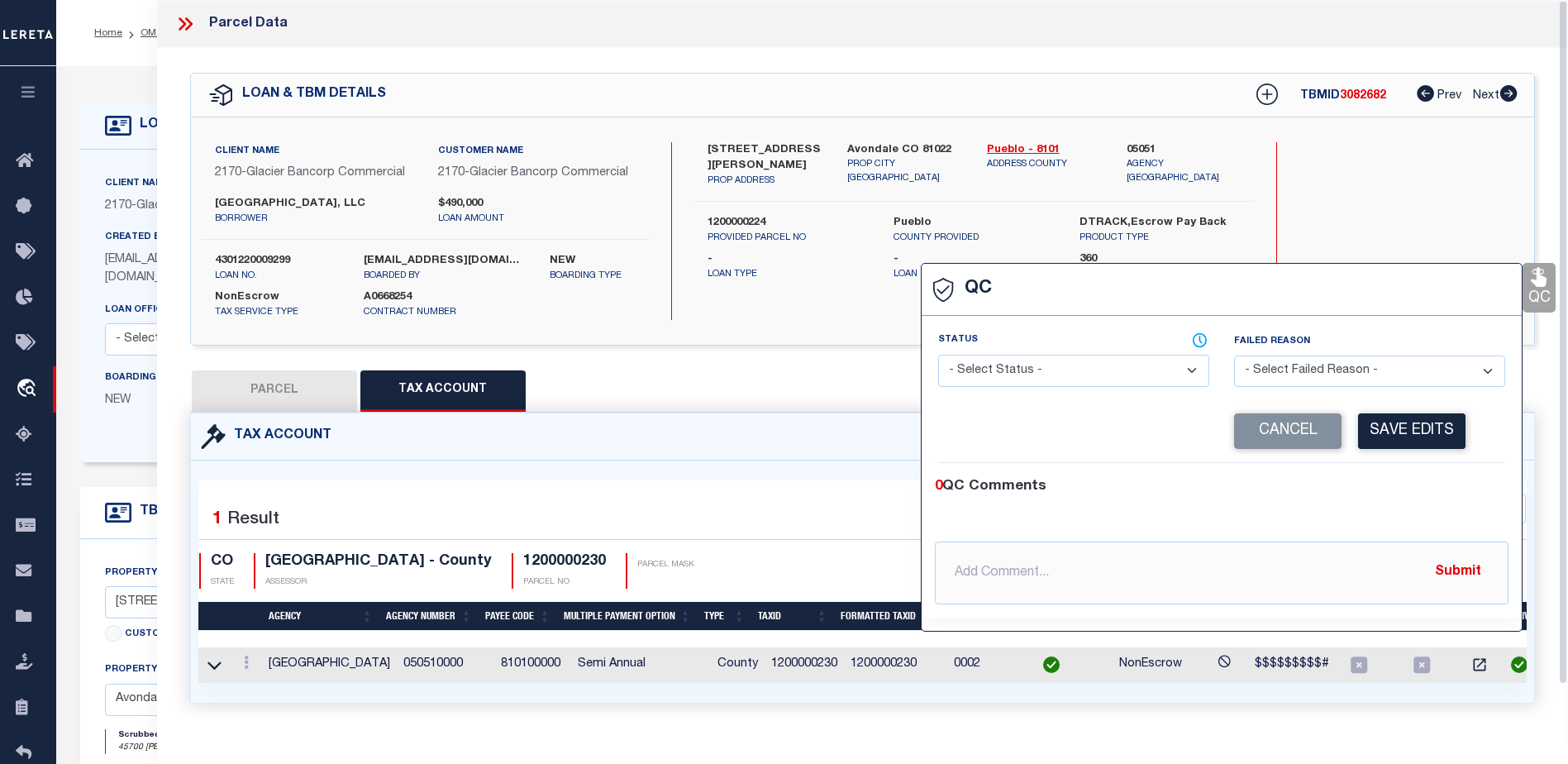
click at [1055, 369] on select "- Select Status - Ready to QC Correct Incorrect" at bounding box center [1073, 370] width 271 height 32
select select "COR"
click at [938, 355] on select "- Select Status - Ready to QC Correct Incorrect" at bounding box center [1073, 370] width 271 height 32
click at [1390, 422] on button "Save Edits" at bounding box center [1412, 430] width 108 height 36
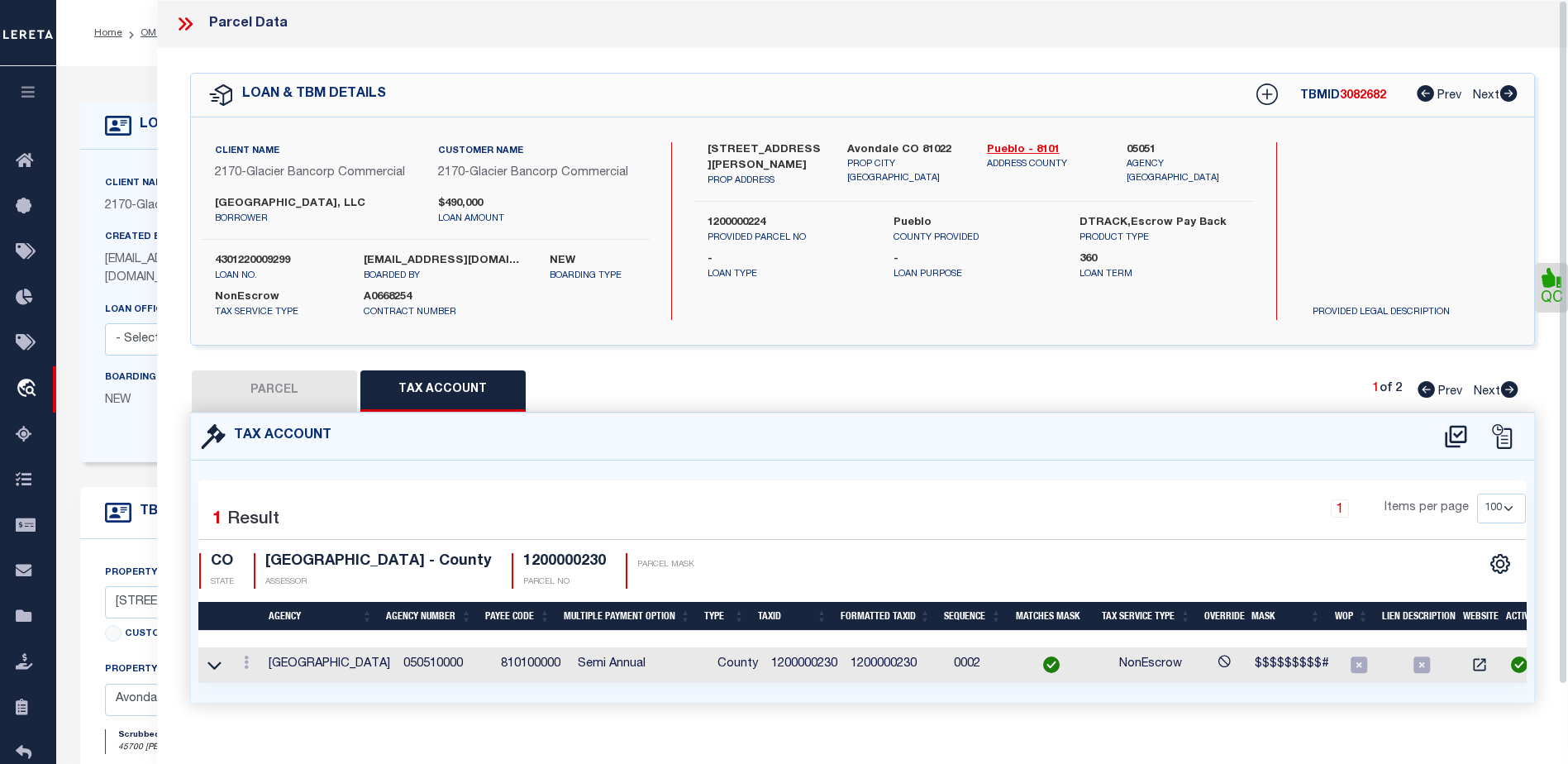
click at [186, 23] on icon at bounding box center [185, 23] width 22 height 22
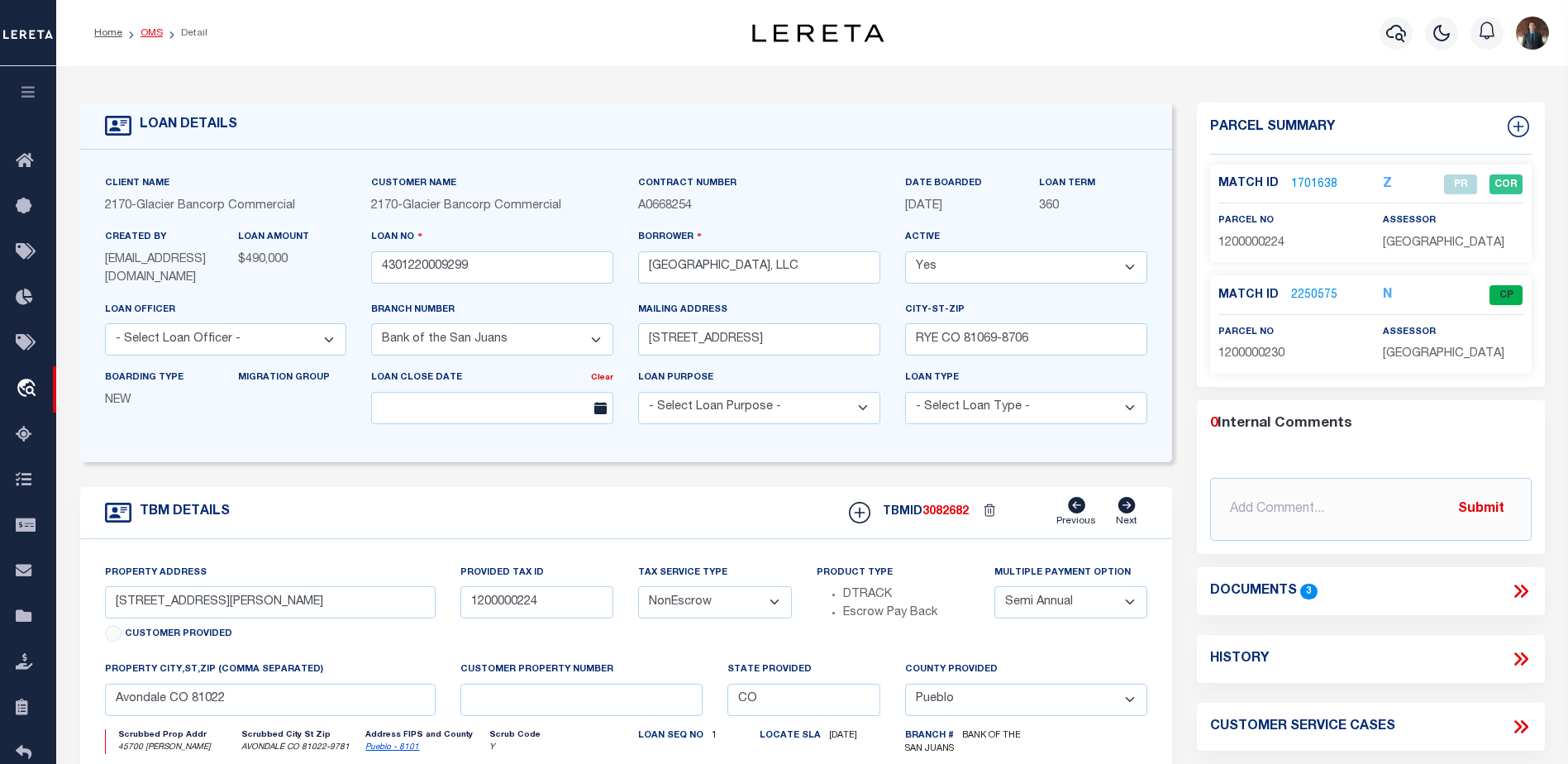
click at [155, 34] on link "OMS" at bounding box center [152, 32] width 23 height 10
